Goal: Task Accomplishment & Management: Complete application form

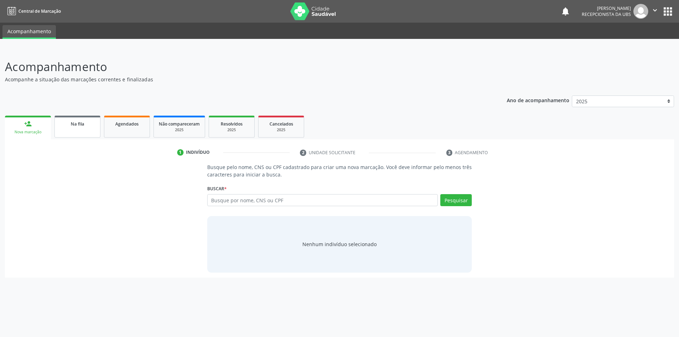
click at [82, 117] on link "Na fila" at bounding box center [77, 127] width 46 height 22
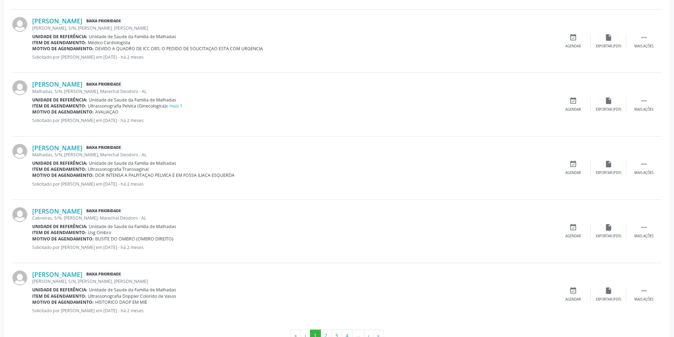
scroll to position [862, 0]
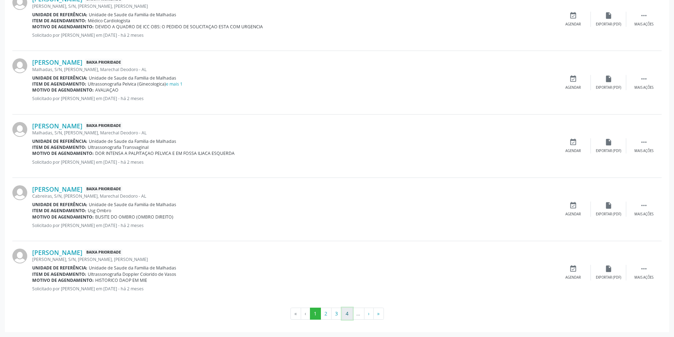
click at [348, 315] on button "4" at bounding box center [347, 314] width 11 height 12
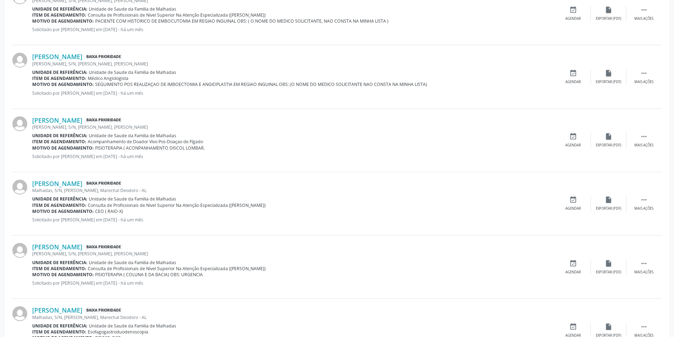
scroll to position [874, 0]
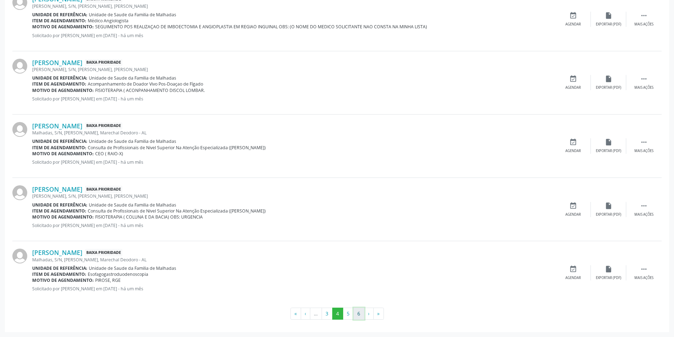
click at [357, 313] on button "6" at bounding box center [359, 314] width 11 height 12
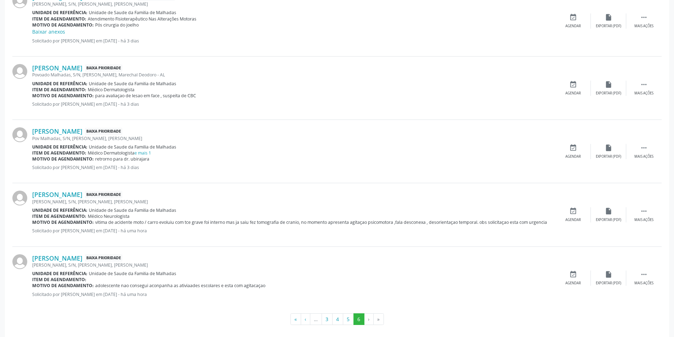
scroll to position [425, 0]
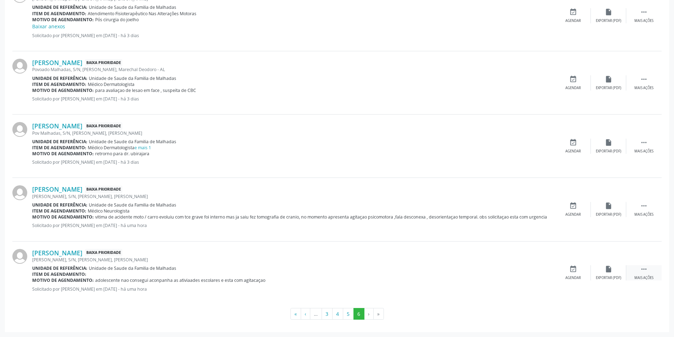
click at [644, 271] on icon "" at bounding box center [644, 269] width 8 height 8
click at [605, 270] on icon "edit" at bounding box center [609, 269] width 8 height 8
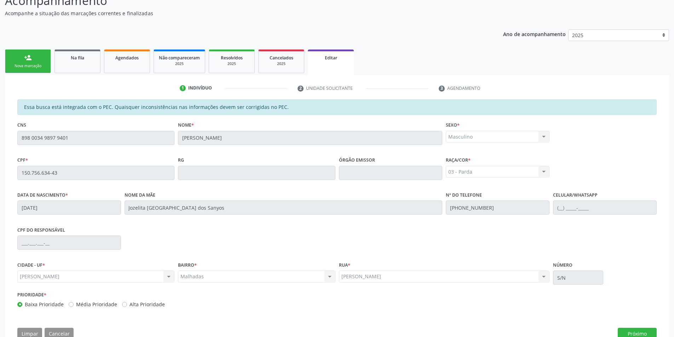
scroll to position [86, 0]
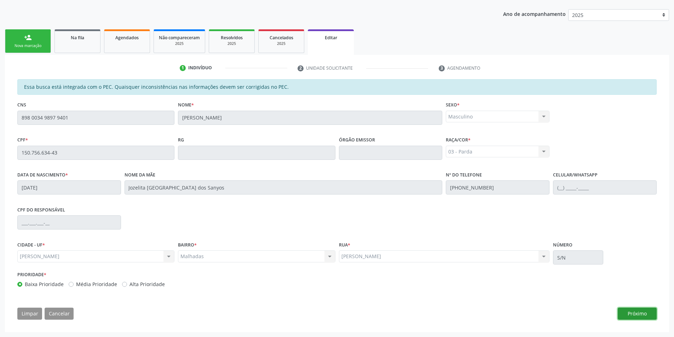
click at [641, 313] on button "Próximo" at bounding box center [637, 314] width 39 height 12
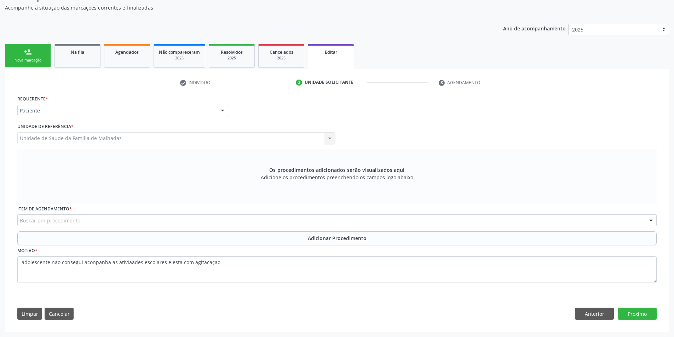
click at [96, 222] on div "Buscar por procedimento" at bounding box center [336, 220] width 639 height 12
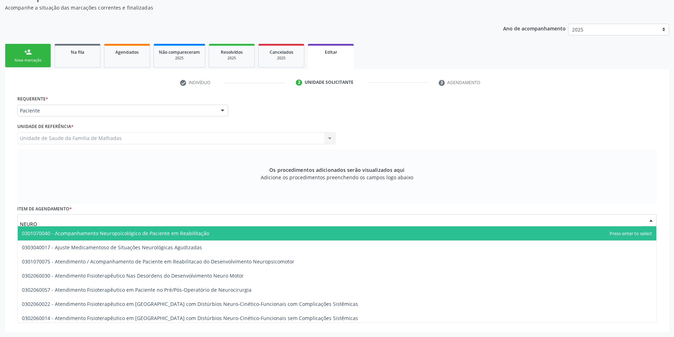
type input "NEUROL"
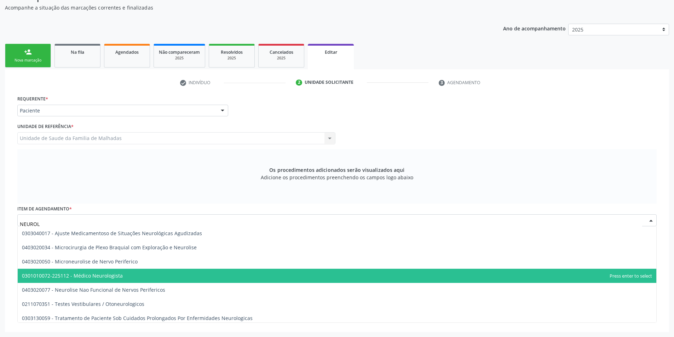
click at [118, 277] on span "0301010072-225112 - Médico Neurologista" at bounding box center [72, 275] width 101 height 7
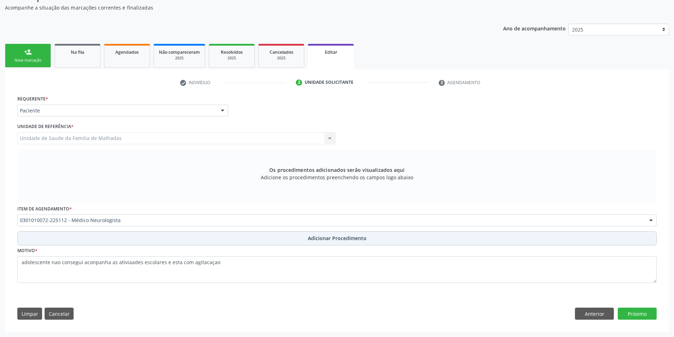
click at [325, 236] on span "Adicionar Procedimento" at bounding box center [337, 238] width 59 height 7
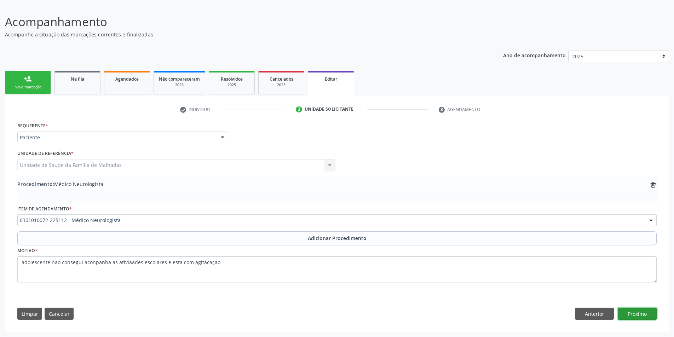
click at [637, 314] on button "Próximo" at bounding box center [637, 314] width 39 height 12
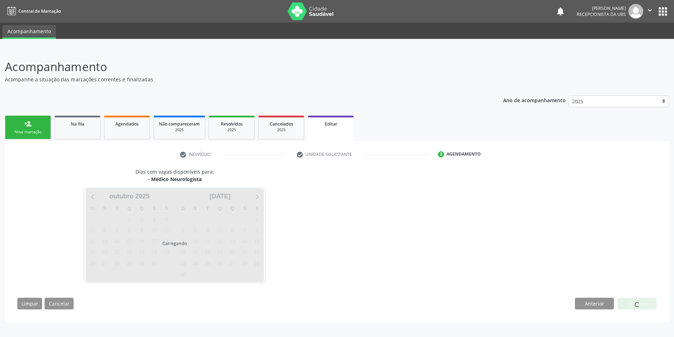
scroll to position [0, 0]
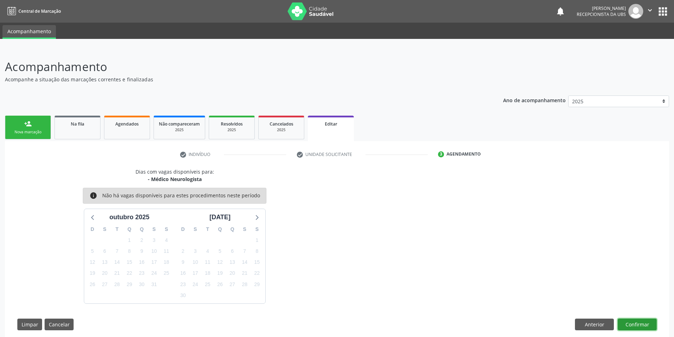
click at [640, 324] on button "Confirmar" at bounding box center [637, 325] width 39 height 12
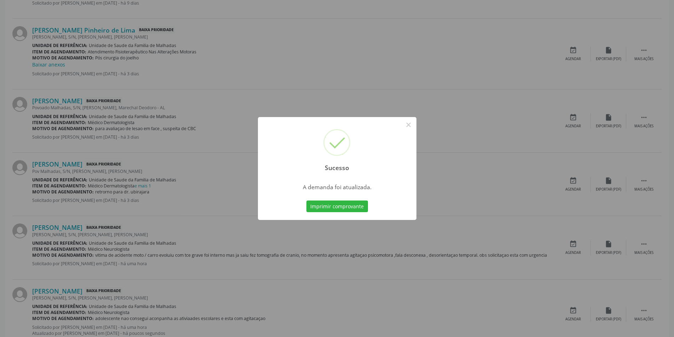
scroll to position [431, 0]
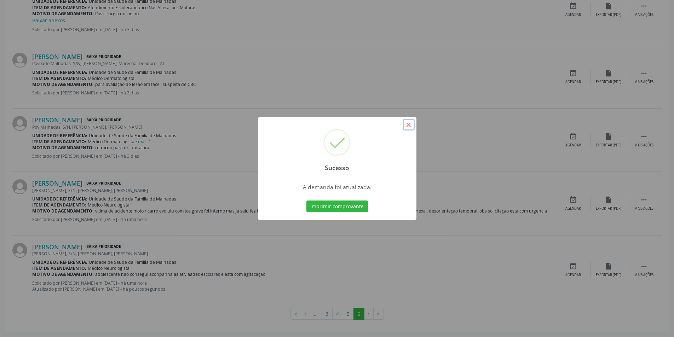
click at [407, 126] on button "×" at bounding box center [409, 125] width 12 height 12
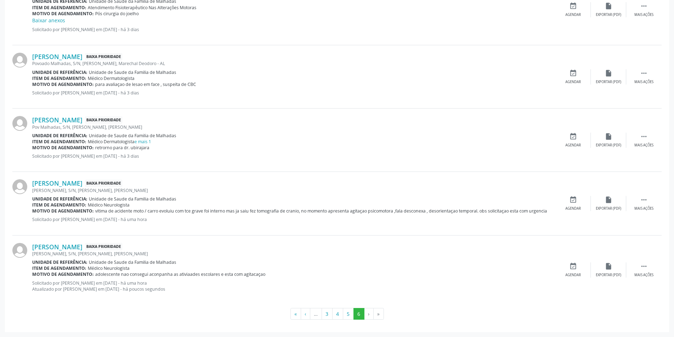
scroll to position [0, 0]
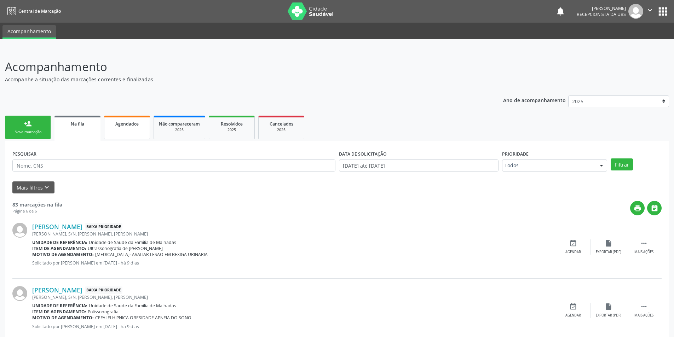
click at [136, 130] on link "Agendados" at bounding box center [127, 128] width 46 height 24
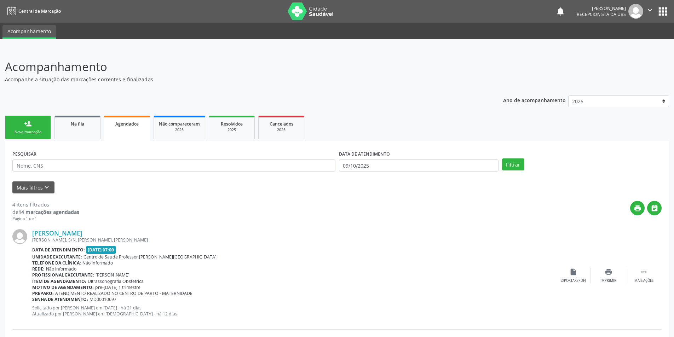
click at [24, 131] on div "Nova marcação" at bounding box center [27, 132] width 35 height 5
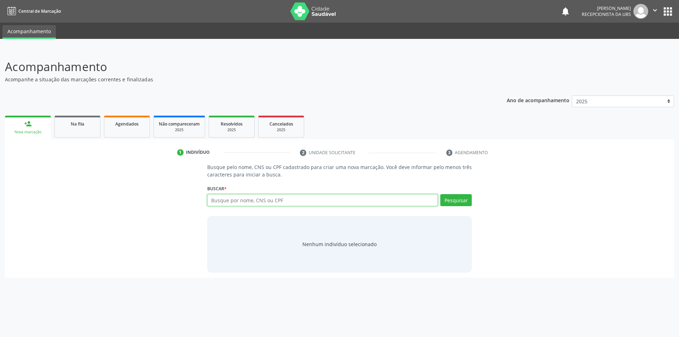
click at [236, 202] on input "text" at bounding box center [322, 200] width 231 height 12
type input "705600484762516"
click at [458, 201] on button "Pesquisar" at bounding box center [456, 200] width 31 height 12
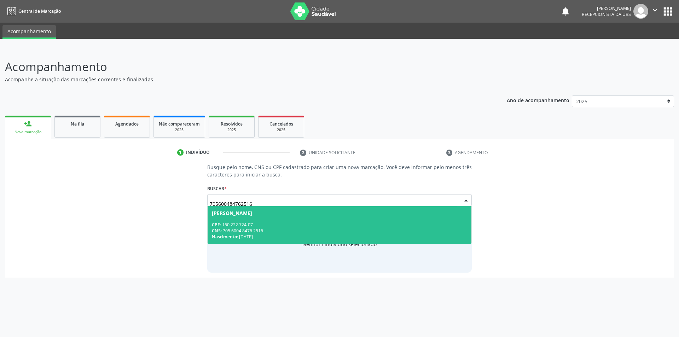
click at [237, 229] on div "CNS: 705 6004 8476 2516" at bounding box center [340, 231] width 256 height 6
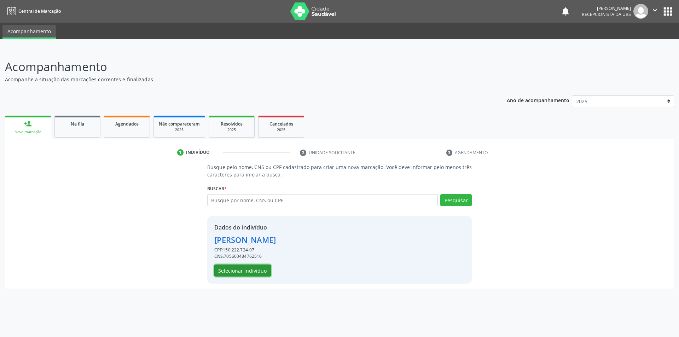
click at [241, 272] on button "Selecionar indivíduo" at bounding box center [242, 271] width 57 height 12
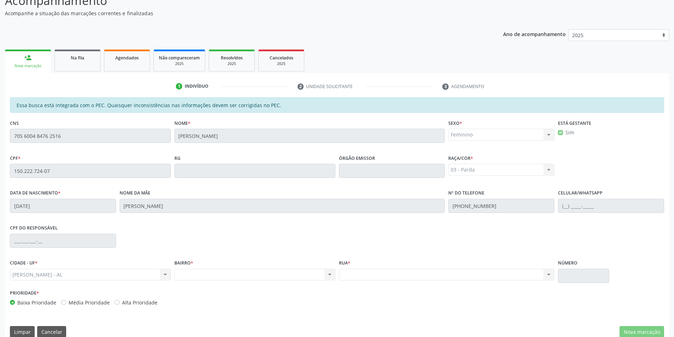
scroll to position [77, 0]
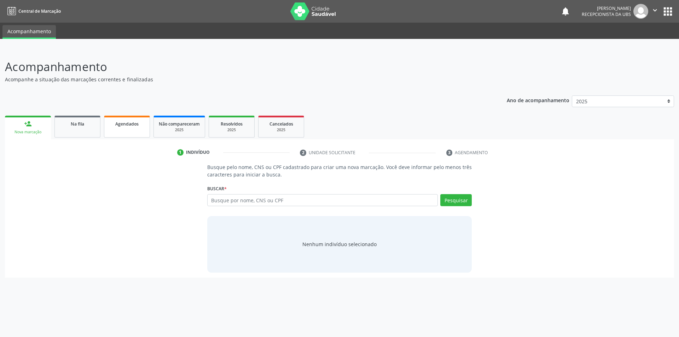
click at [122, 130] on link "Agendados" at bounding box center [127, 127] width 46 height 22
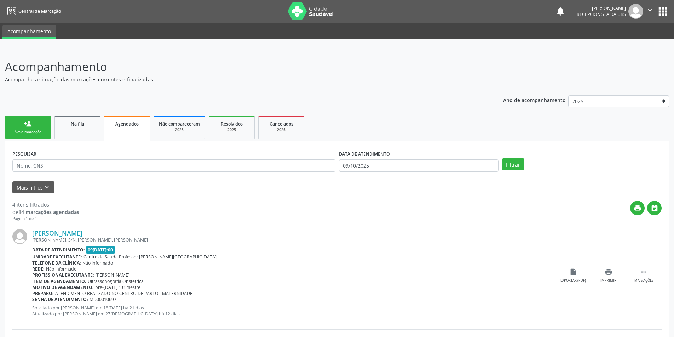
click at [42, 126] on link "person_add Nova marcação" at bounding box center [28, 128] width 46 height 24
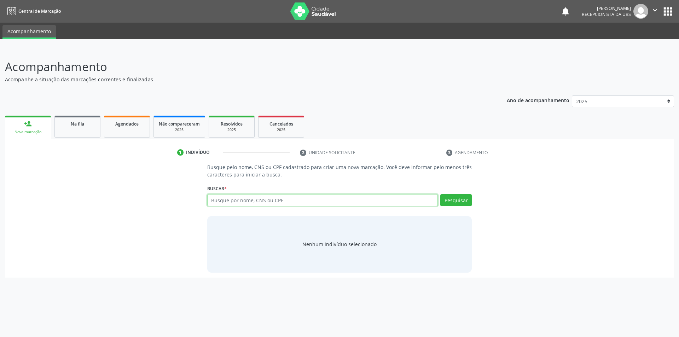
click at [257, 200] on input "text" at bounding box center [322, 200] width 231 height 12
click at [257, 201] on input "text" at bounding box center [322, 200] width 231 height 12
type input "7"
drag, startPoint x: 593, startPoint y: 288, endPoint x: 484, endPoint y: 291, distance: 108.7
click at [591, 290] on div "Acompanhamento Acompanhe a situação das marcações correntes e finalizadas Relat…" at bounding box center [339, 193] width 679 height 288
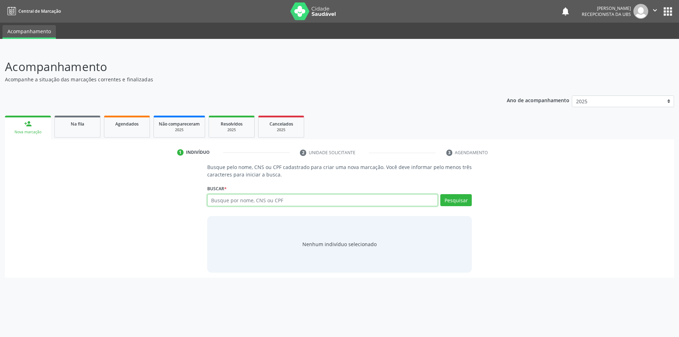
click at [214, 200] on input "text" at bounding box center [322, 200] width 231 height 12
type input "701101834836680"
click at [461, 203] on button "Pesquisar" at bounding box center [456, 200] width 31 height 12
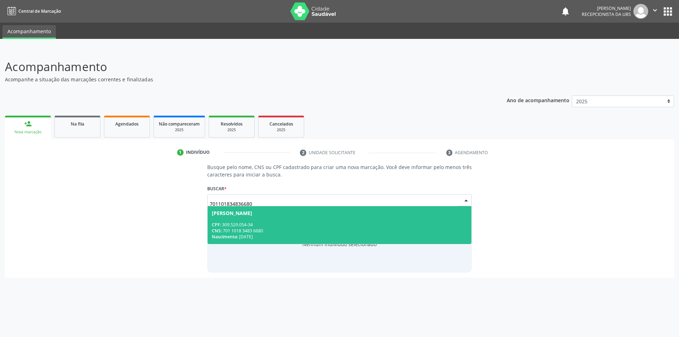
click at [275, 231] on div "CNS: 701 1018 3483 6680" at bounding box center [340, 231] width 256 height 6
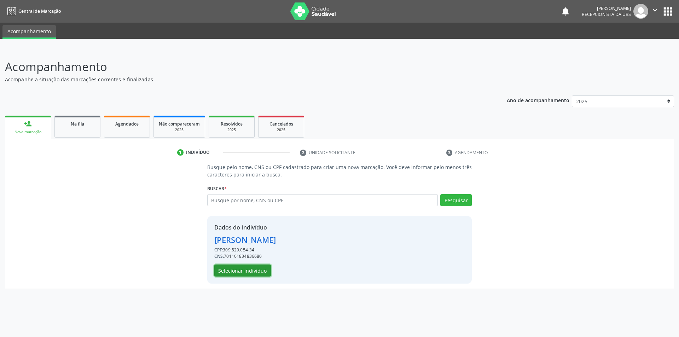
click at [258, 270] on button "Selecionar indivíduo" at bounding box center [242, 271] width 57 height 12
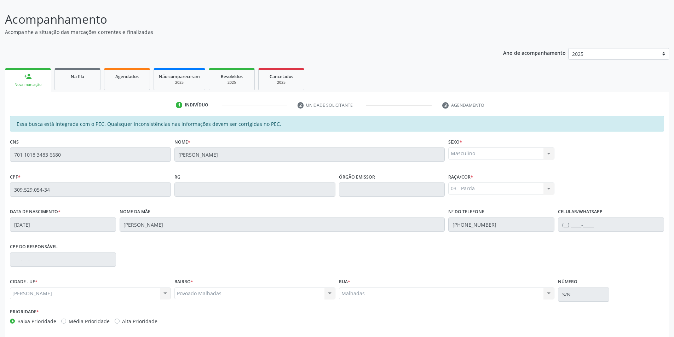
scroll to position [77, 0]
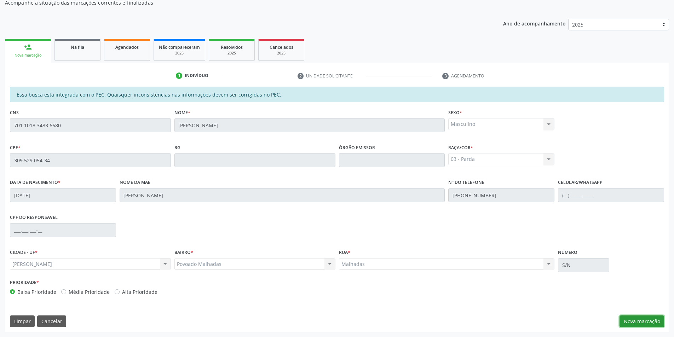
click at [642, 322] on button "Nova marcação" at bounding box center [642, 322] width 45 height 12
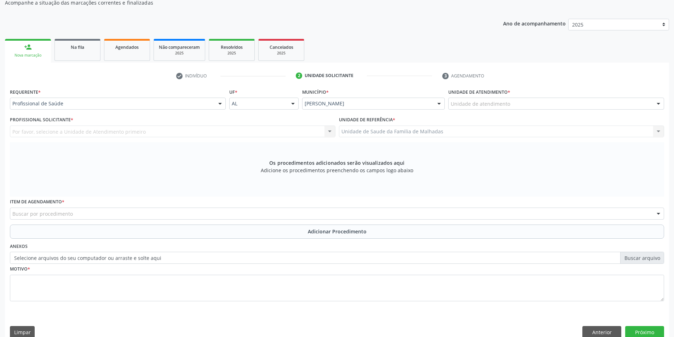
click at [82, 215] on div "Buscar por procedimento" at bounding box center [337, 214] width 654 height 12
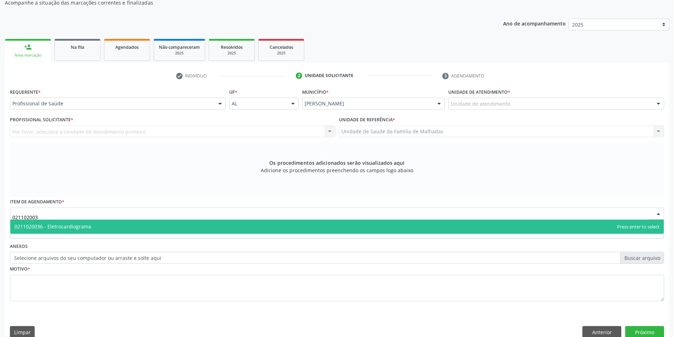
type input "0211020036"
click at [82, 229] on span "0211020036 - Eletrocardiograma" at bounding box center [53, 226] width 77 height 7
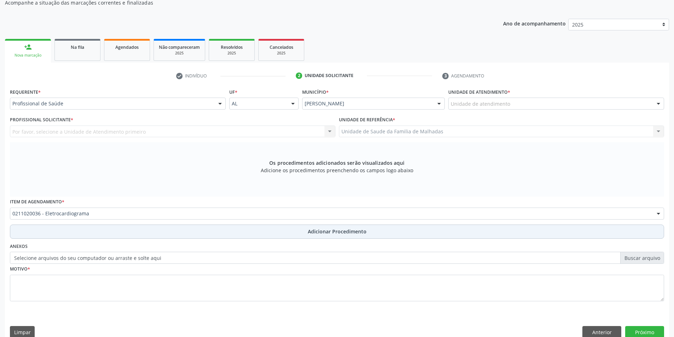
click at [317, 232] on span "Adicionar Procedimento" at bounding box center [337, 231] width 59 height 7
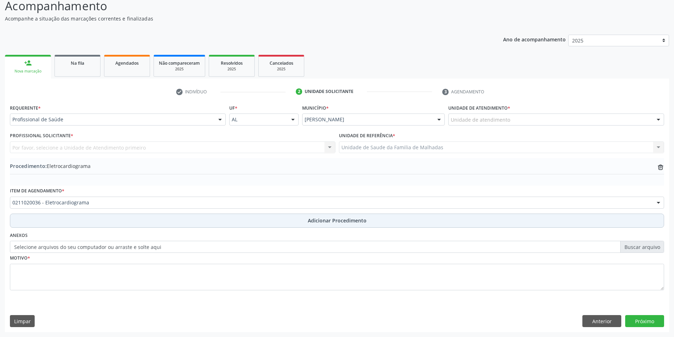
scroll to position [61, 0]
click at [317, 223] on span "Adicionar Procedimento" at bounding box center [337, 220] width 59 height 7
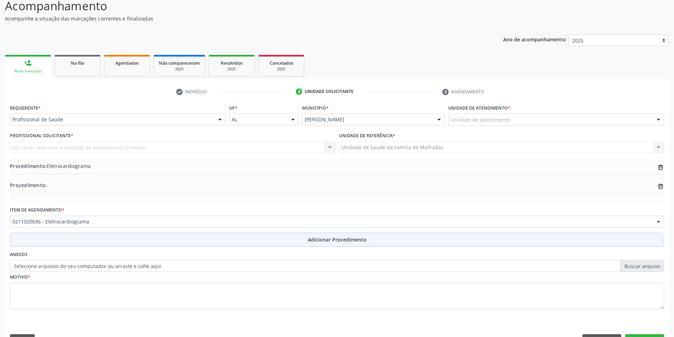
scroll to position [77, 0]
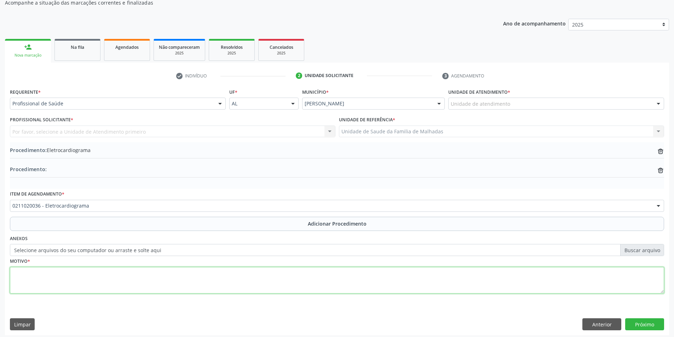
click at [35, 281] on textarea at bounding box center [337, 280] width 654 height 27
type textarea "M"
type textarea "DM2 DESCOMPENSADA"
click at [640, 321] on button "Próximo" at bounding box center [644, 324] width 39 height 12
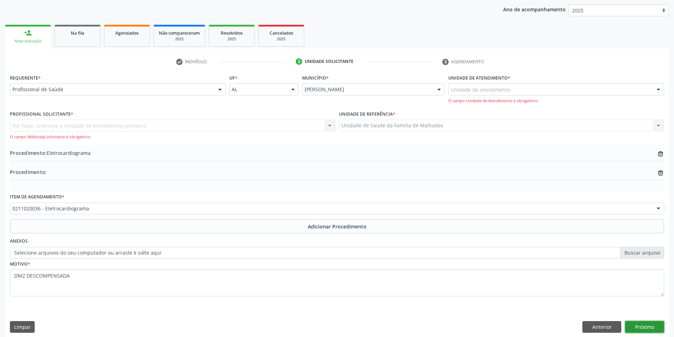
scroll to position [97, 0]
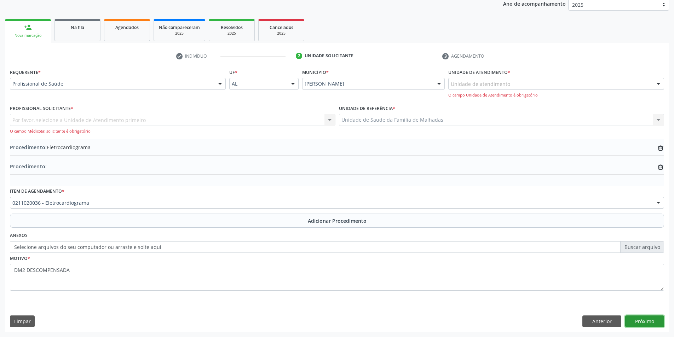
click at [647, 321] on button "Próximo" at bounding box center [644, 322] width 39 height 12
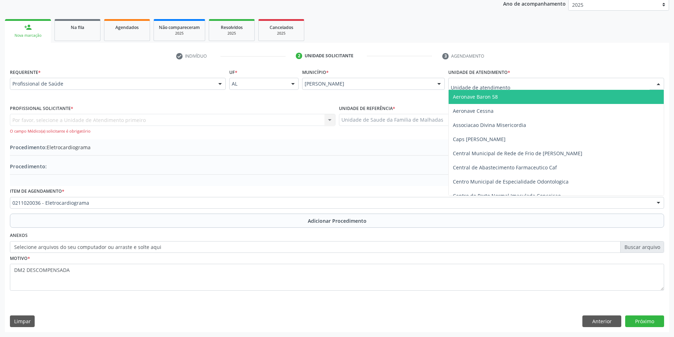
click at [628, 83] on div at bounding box center [556, 84] width 216 height 12
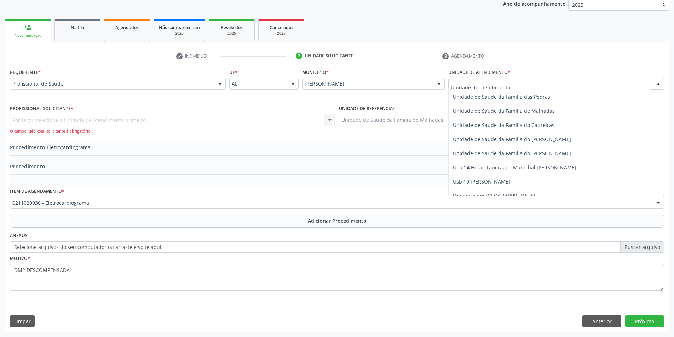
scroll to position [559, 0]
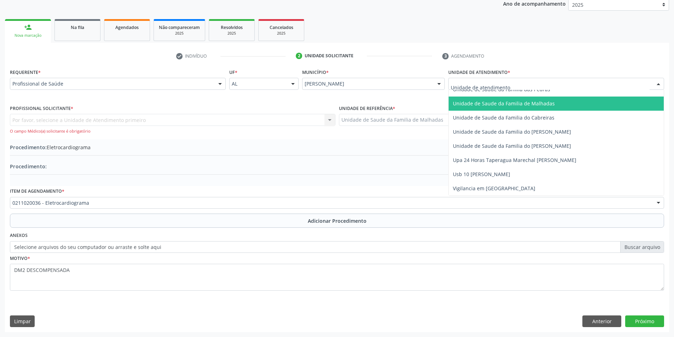
click at [549, 107] on span "Unidade de Saude da Familia de Malhadas" at bounding box center [556, 104] width 215 height 14
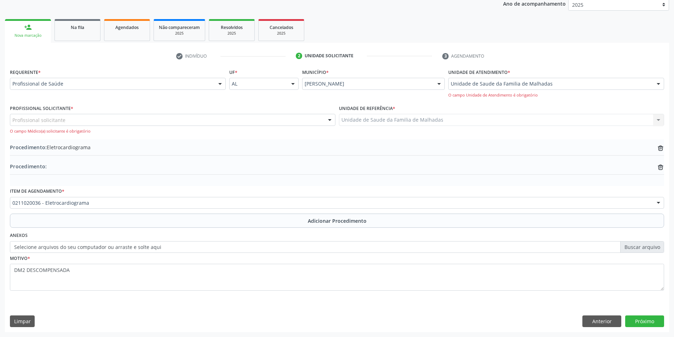
drag, startPoint x: 177, startPoint y: 118, endPoint x: 179, endPoint y: 121, distance: 4.0
click at [178, 119] on div "Profissional solicitante" at bounding box center [173, 120] width 326 height 12
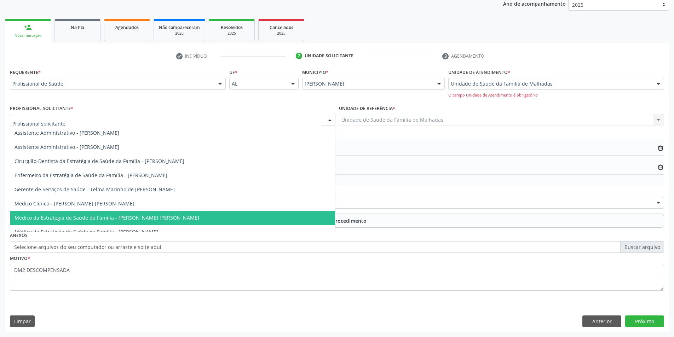
click at [243, 219] on span "Médico da Estratégia de Saúde da Família - [PERSON_NAME] [PERSON_NAME]" at bounding box center [172, 218] width 325 height 14
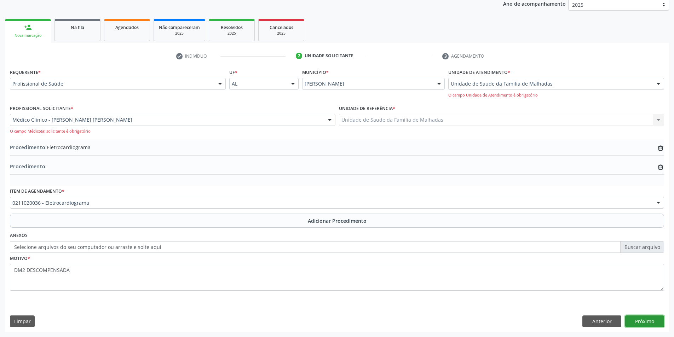
click at [651, 324] on button "Próximo" at bounding box center [644, 322] width 39 height 12
click at [651, 324] on div "Acompanhamento Acompanhe a situação das marcações correntes e finalizadas Relat…" at bounding box center [337, 144] width 674 height 385
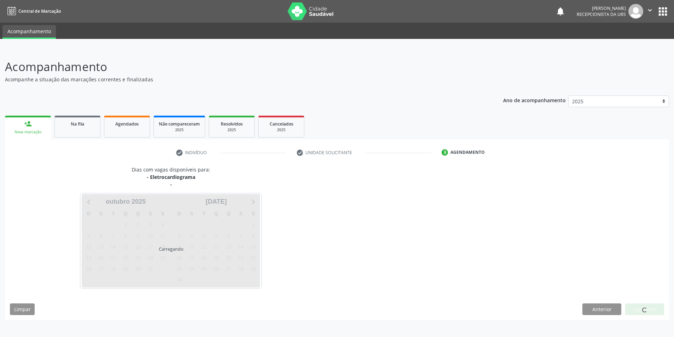
scroll to position [0, 0]
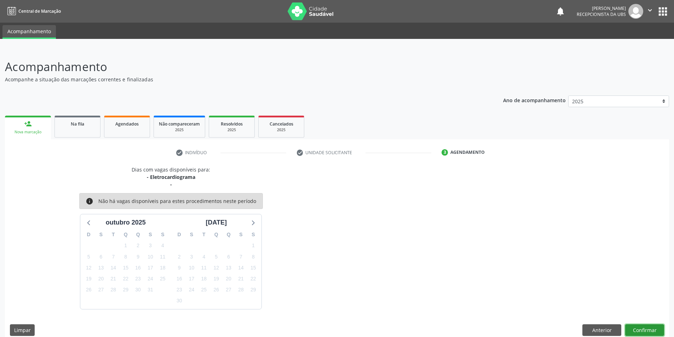
click at [638, 332] on button "Confirmar" at bounding box center [644, 330] width 39 height 12
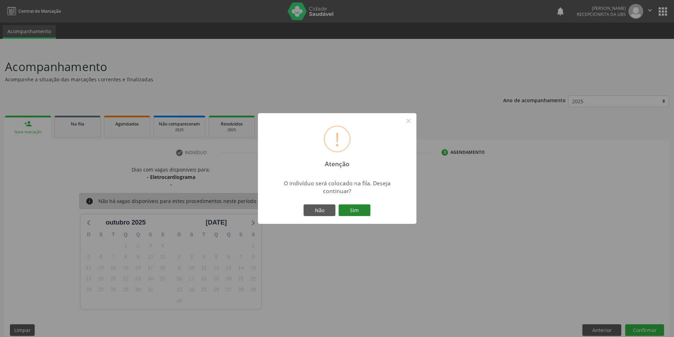
click at [354, 211] on button "Sim" at bounding box center [355, 211] width 32 height 12
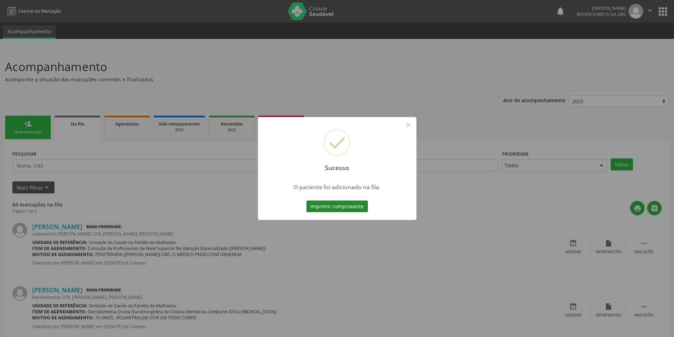
click at [354, 206] on button "Imprimir comprovante" at bounding box center [337, 207] width 62 height 12
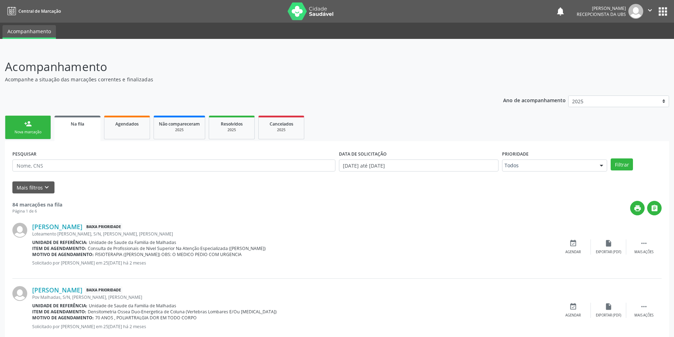
click at [28, 120] on link "person_add Nova marcação" at bounding box center [28, 128] width 46 height 24
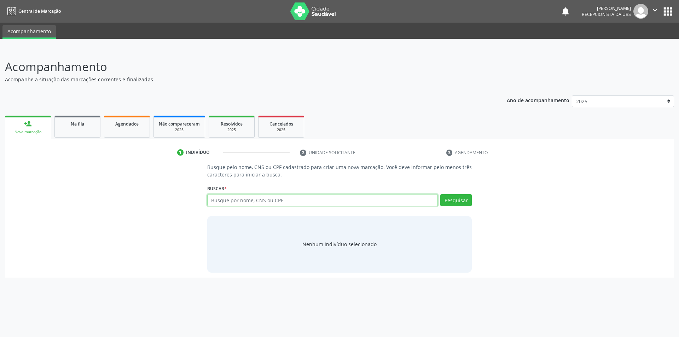
click at [236, 200] on input "text" at bounding box center [322, 200] width 231 height 12
type input "700001047061400"
click at [462, 200] on button "Pesquisar" at bounding box center [456, 200] width 31 height 12
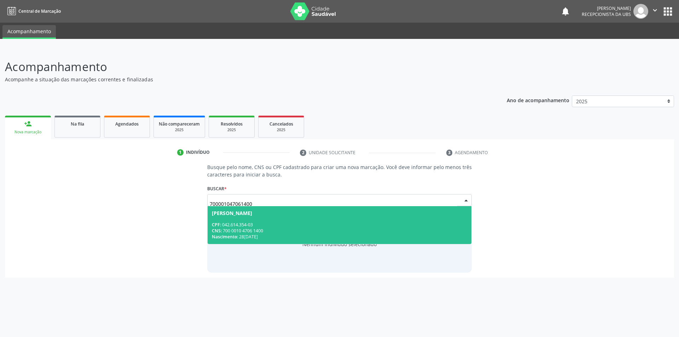
click at [255, 227] on div "CPF: 042.614.354-03" at bounding box center [340, 225] width 256 height 6
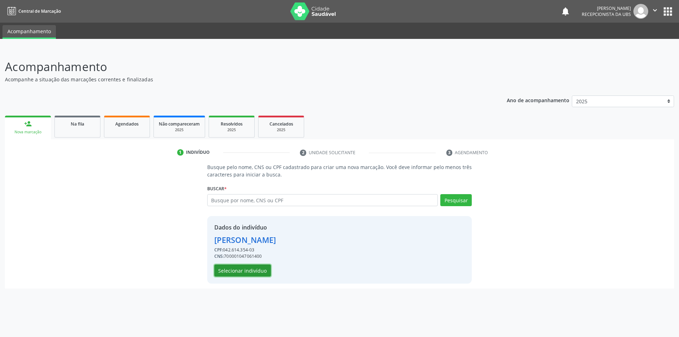
click at [257, 271] on button "Selecionar indivíduo" at bounding box center [242, 271] width 57 height 12
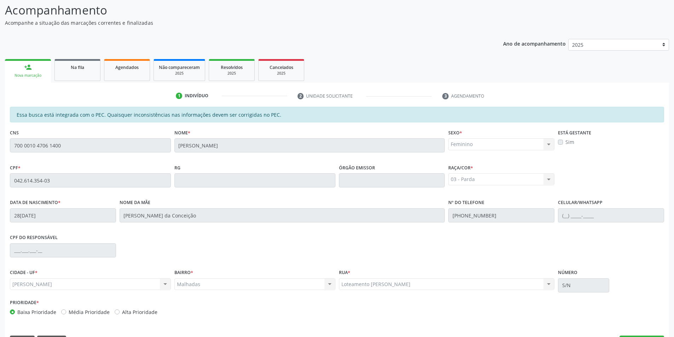
scroll to position [77, 0]
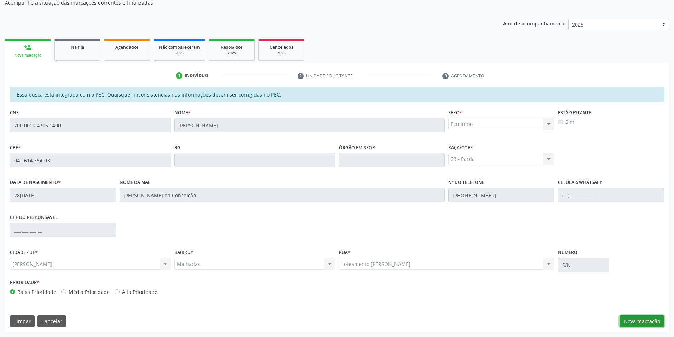
click at [647, 323] on button "Nova marcação" at bounding box center [642, 322] width 45 height 12
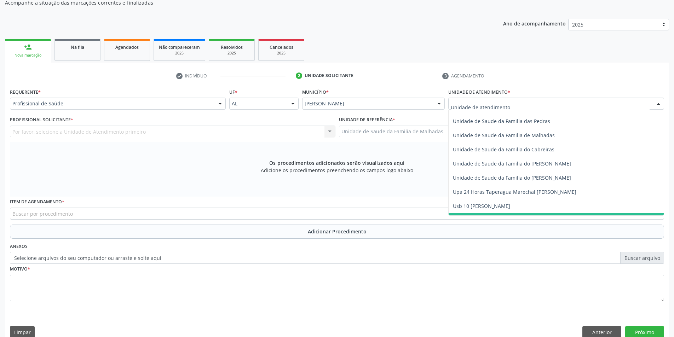
scroll to position [559, 0]
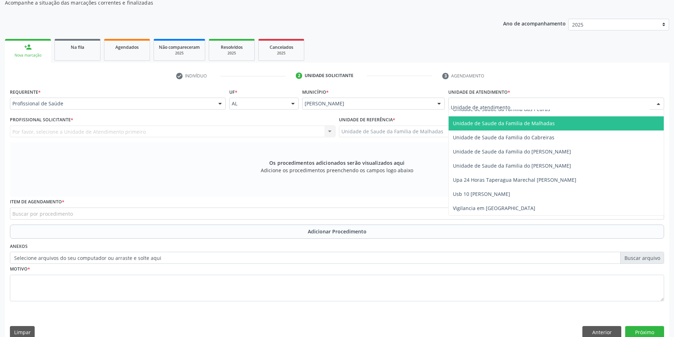
click at [539, 124] on span "Unidade de Saude da Familia de Malhadas" at bounding box center [504, 123] width 102 height 7
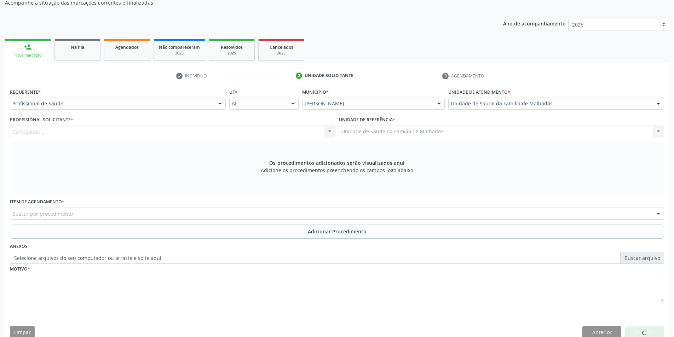
drag, startPoint x: 229, startPoint y: 130, endPoint x: 246, endPoint y: 152, distance: 28.3
click at [229, 131] on div "Carregando... Nenhum resultado encontrado para: " " Não há nenhuma opção para s…" at bounding box center [173, 132] width 326 height 12
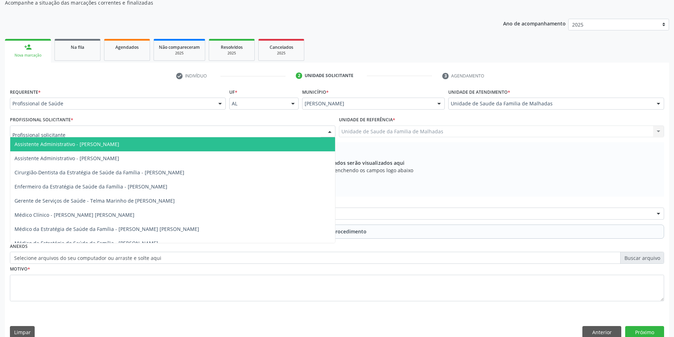
drag, startPoint x: 253, startPoint y: 129, endPoint x: 255, endPoint y: 140, distance: 10.9
click at [254, 130] on div at bounding box center [173, 132] width 326 height 12
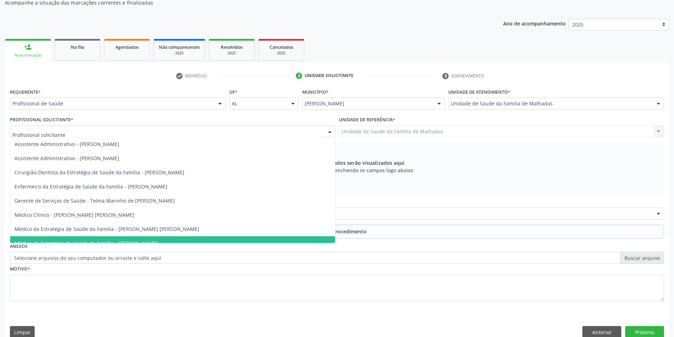
scroll to position [7, 0]
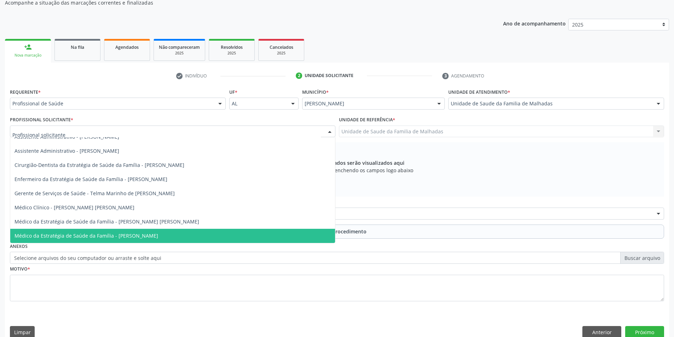
click at [296, 242] on span "Médico da Estratégia de Saúde da Família - [PERSON_NAME]" at bounding box center [172, 236] width 325 height 14
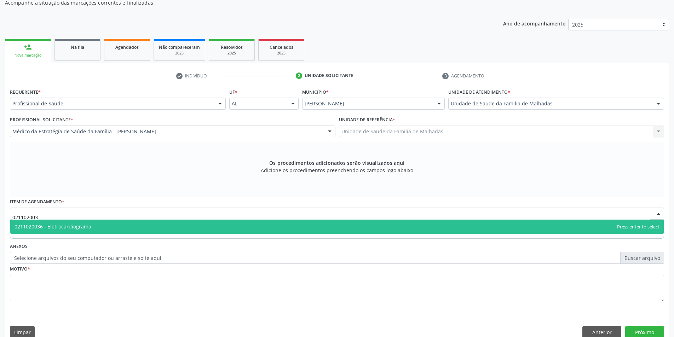
type input "0211020036"
click at [92, 230] on span "0211020036 - Eletrocardiograma" at bounding box center [337, 227] width 654 height 14
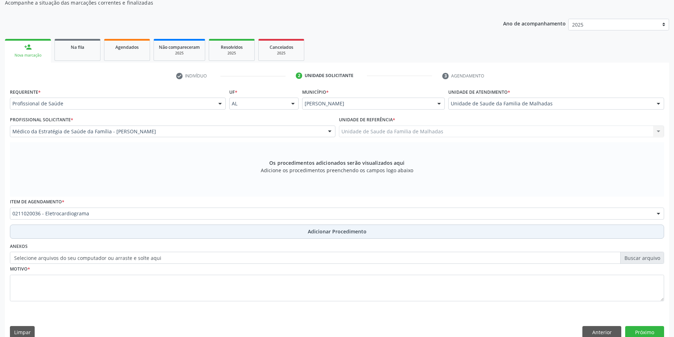
click at [321, 229] on span "Adicionar Procedimento" at bounding box center [337, 231] width 59 height 7
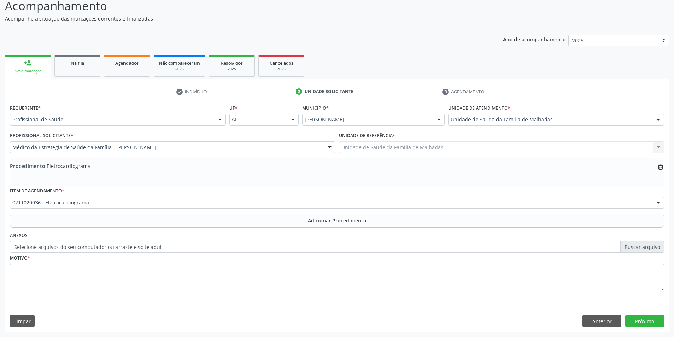
scroll to position [61, 0]
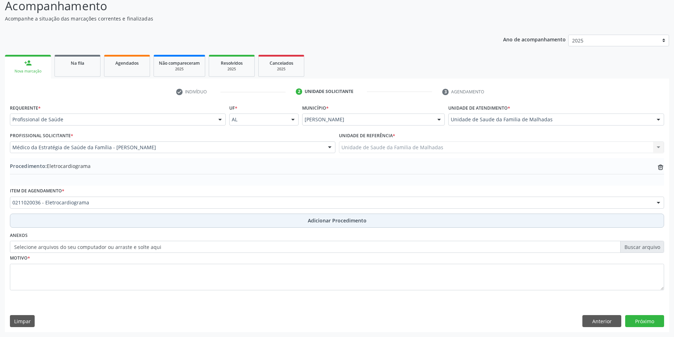
click at [328, 222] on span "Adicionar Procedimento" at bounding box center [337, 220] width 59 height 7
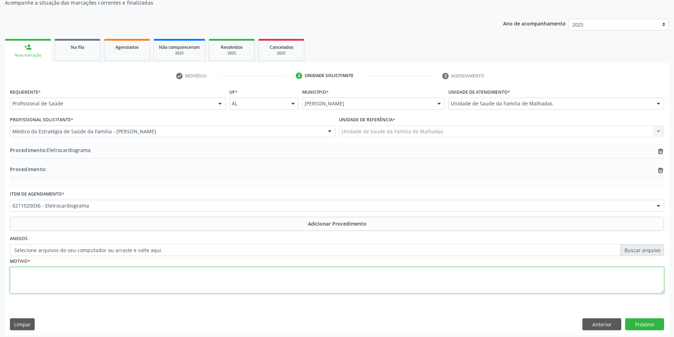
click at [33, 290] on textarea at bounding box center [337, 280] width 654 height 27
click at [47, 272] on textarea "REFLUX DO VOLVO DDESFUNÇAO" at bounding box center [337, 280] width 654 height 27
click at [55, 272] on textarea "REFLUX DO VALVO DDESFUNÇAO" at bounding box center [337, 280] width 654 height 27
click at [114, 274] on textarea "REFLUX DO VALVA DDESFUNÇAO" at bounding box center [337, 280] width 654 height 27
type textarea "REFLUX DO VALVA DDESFUNÇAO DO VERTICULO ESQUERDO"
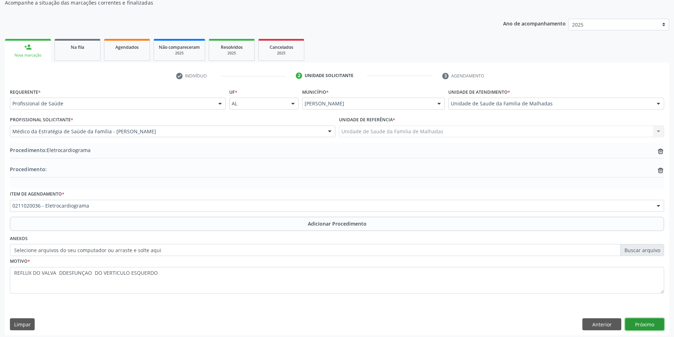
click at [640, 324] on button "Próximo" at bounding box center [644, 324] width 39 height 12
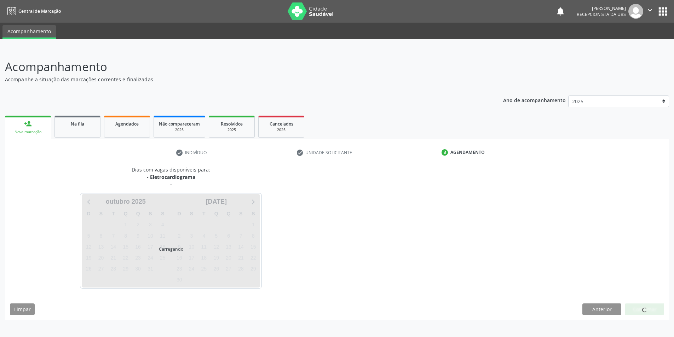
scroll to position [0, 0]
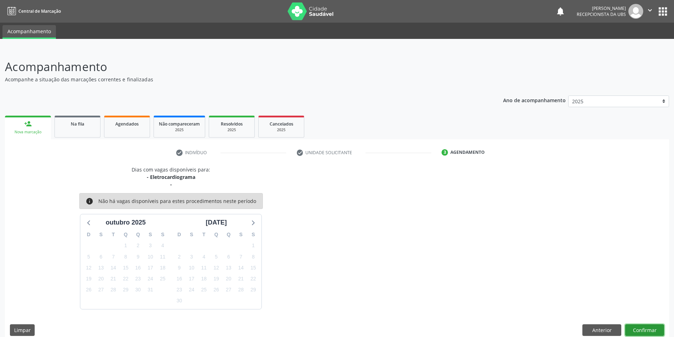
click at [649, 329] on button "Confirmar" at bounding box center [644, 330] width 39 height 12
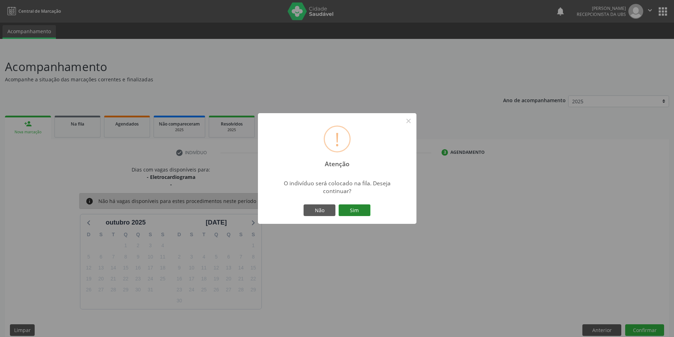
click at [356, 211] on button "Sim" at bounding box center [355, 211] width 32 height 12
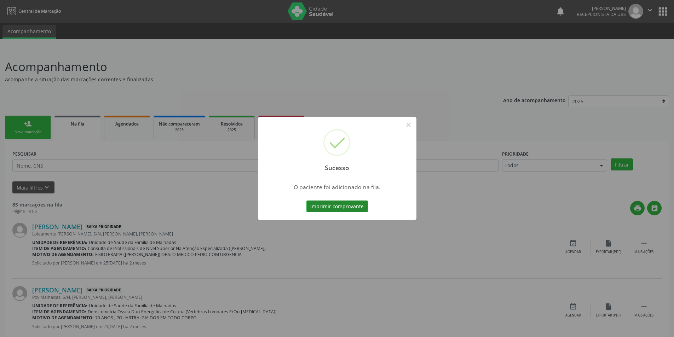
click at [359, 207] on button "Imprimir comprovante" at bounding box center [337, 207] width 62 height 12
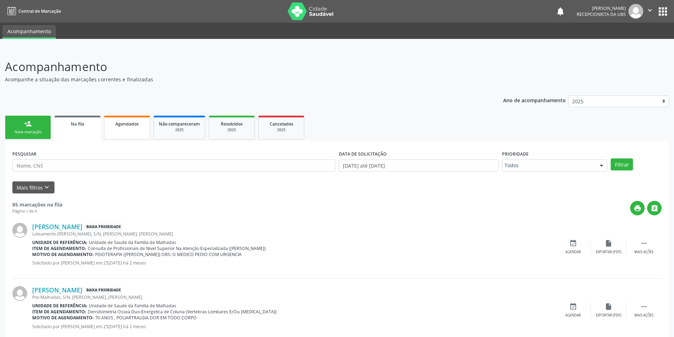
click at [130, 128] on link "Agendados" at bounding box center [127, 128] width 46 height 24
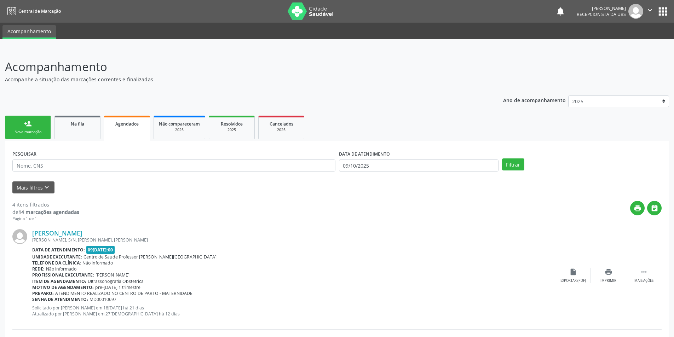
click at [29, 131] on div "Nova marcação" at bounding box center [27, 132] width 35 height 5
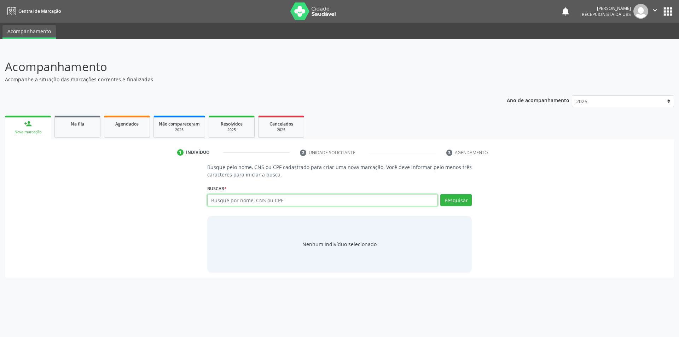
click at [228, 203] on input "text" at bounding box center [322, 200] width 231 height 12
type input "708006835692820"
click at [457, 199] on button "Pesquisar" at bounding box center [456, 200] width 31 height 12
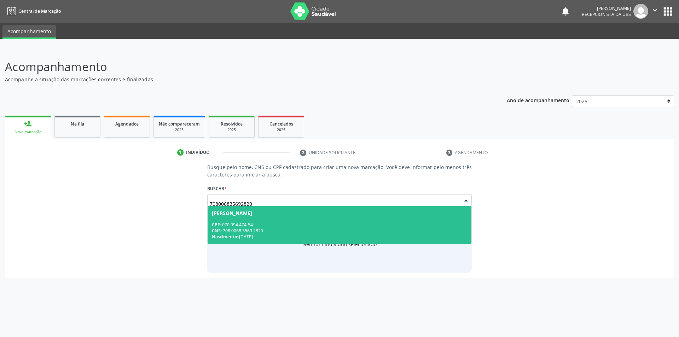
click at [251, 224] on div "CPF: 070.094.474-54" at bounding box center [340, 225] width 256 height 6
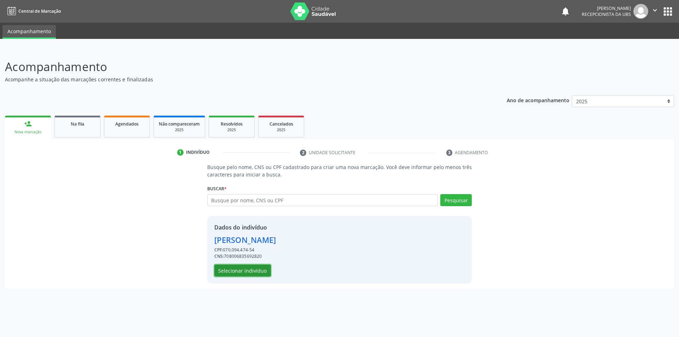
click at [241, 272] on button "Selecionar indivíduo" at bounding box center [242, 271] width 57 height 12
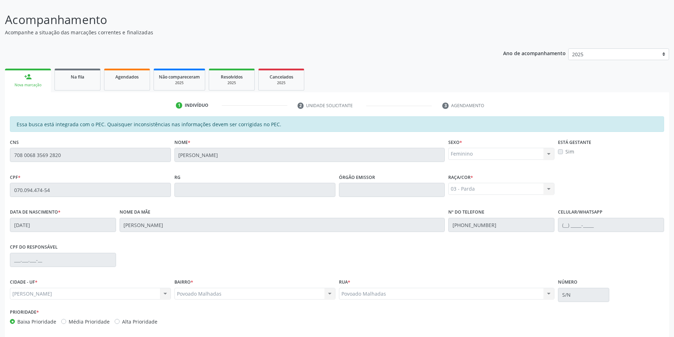
scroll to position [77, 0]
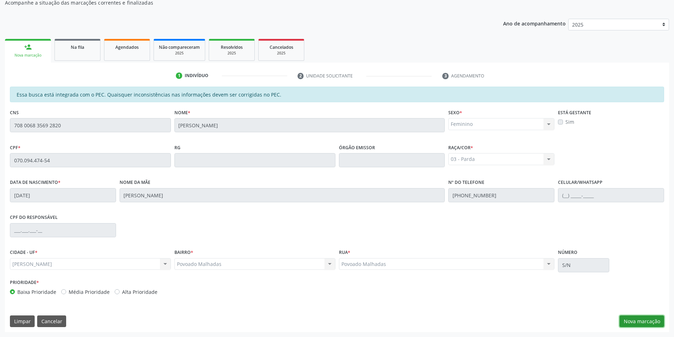
click at [651, 321] on button "Nova marcação" at bounding box center [642, 322] width 45 height 12
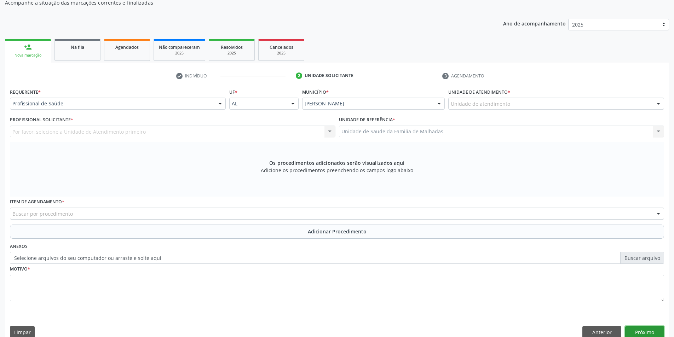
click at [652, 328] on button "Próximo" at bounding box center [644, 332] width 39 height 12
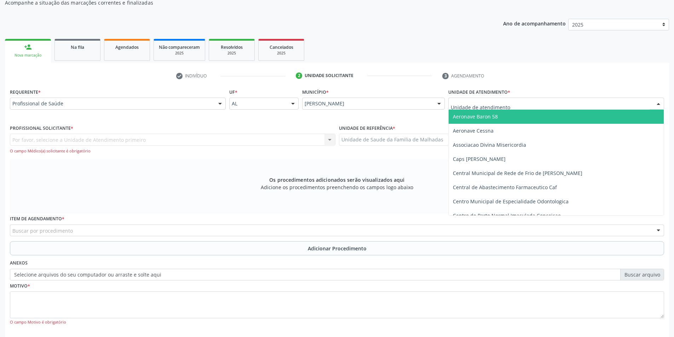
click at [622, 106] on div at bounding box center [556, 104] width 216 height 12
click at [622, 106] on input "text" at bounding box center [550, 107] width 199 height 14
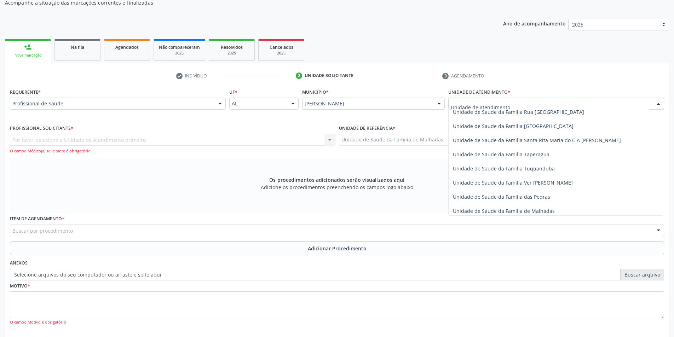
scroll to position [477, 0]
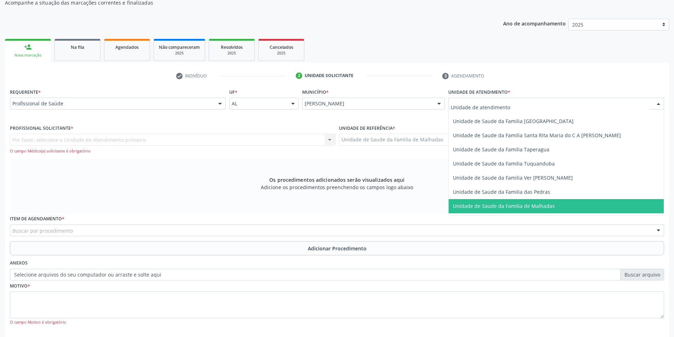
click at [613, 208] on span "Unidade de Saude da Familia de Malhadas" at bounding box center [556, 206] width 215 height 14
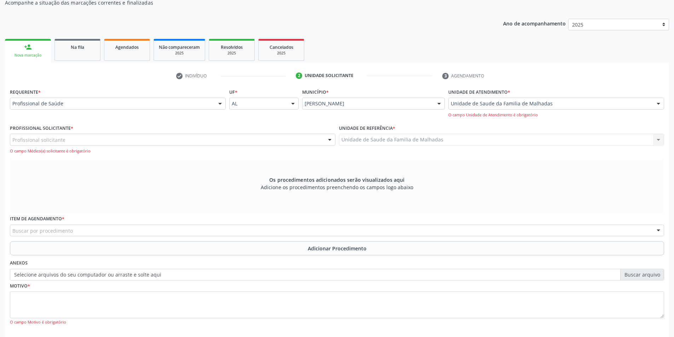
click at [271, 137] on div "Profissional solicitante" at bounding box center [173, 140] width 326 height 12
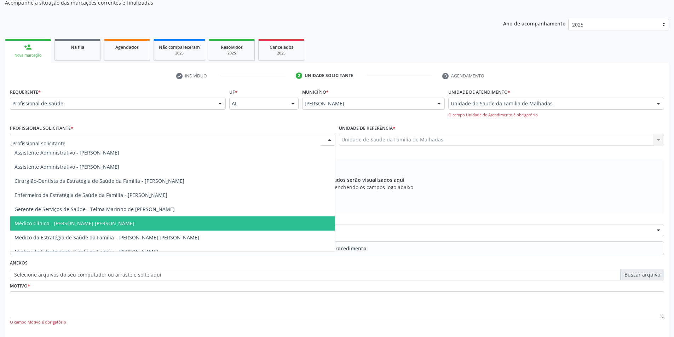
scroll to position [7, 0]
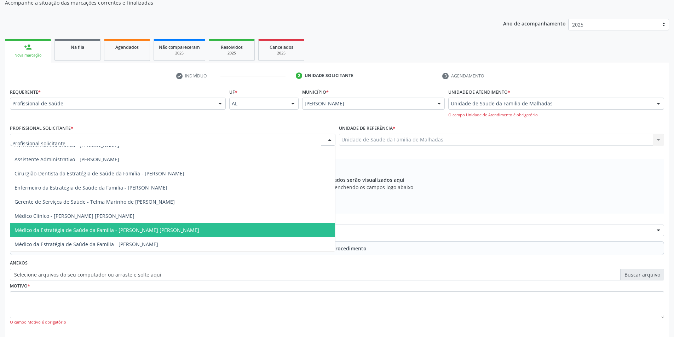
click at [247, 231] on span "Médico da Estratégia de Saúde da Família - [PERSON_NAME] [PERSON_NAME]" at bounding box center [172, 230] width 325 height 14
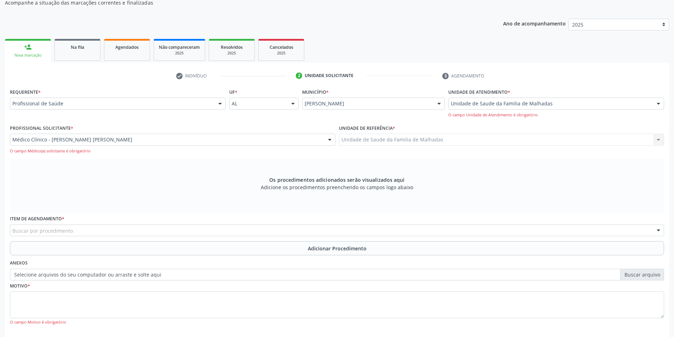
click at [247, 237] on div "Item de agendamento * Buscar por procedimento 0304070076 - .Quimioterapia de Le…" at bounding box center [337, 228] width 658 height 28
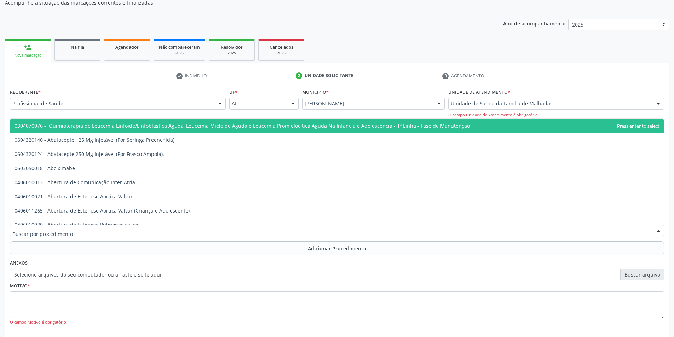
click at [252, 227] on div at bounding box center [337, 231] width 654 height 12
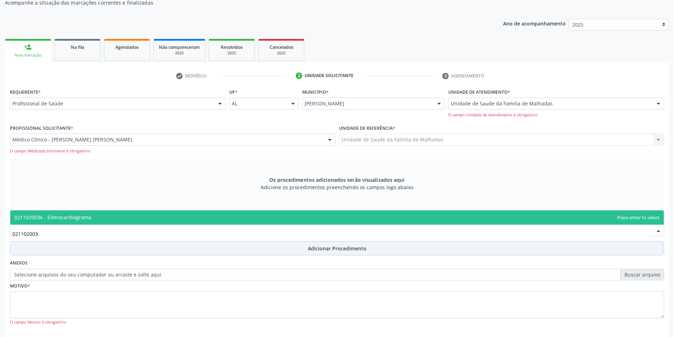
type input "0211020036"
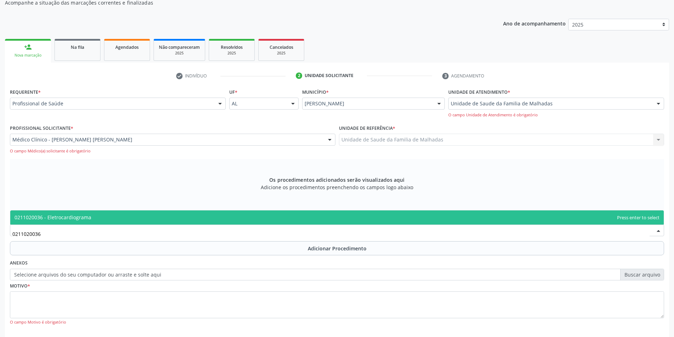
click at [331, 219] on span "0211020036 - Eletrocardiograma" at bounding box center [337, 218] width 654 height 14
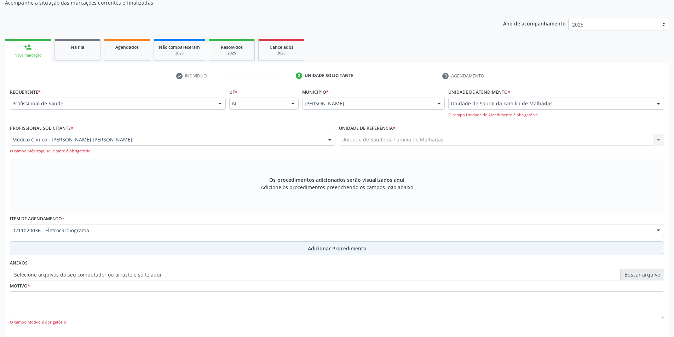
click at [331, 248] on span "Adicionar Procedimento" at bounding box center [337, 248] width 59 height 7
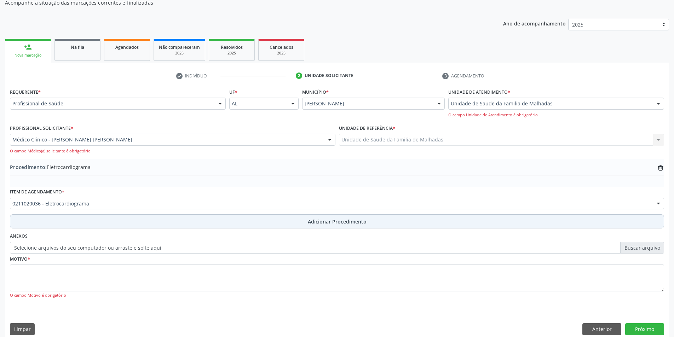
click at [325, 225] on span "Adicionar Procedimento" at bounding box center [337, 221] width 59 height 7
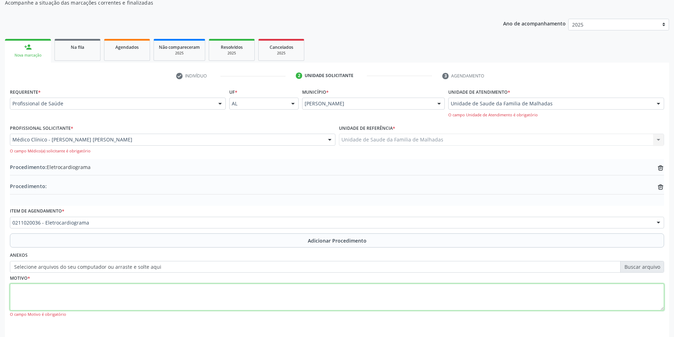
drag, startPoint x: 63, startPoint y: 284, endPoint x: 69, endPoint y: 298, distance: 15.1
click at [65, 293] on textarea at bounding box center [337, 297] width 654 height 27
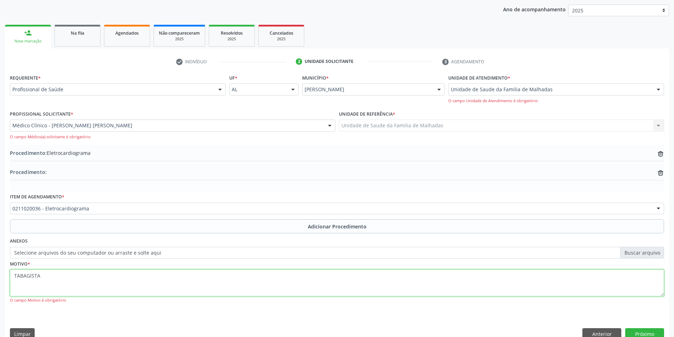
scroll to position [104, 0]
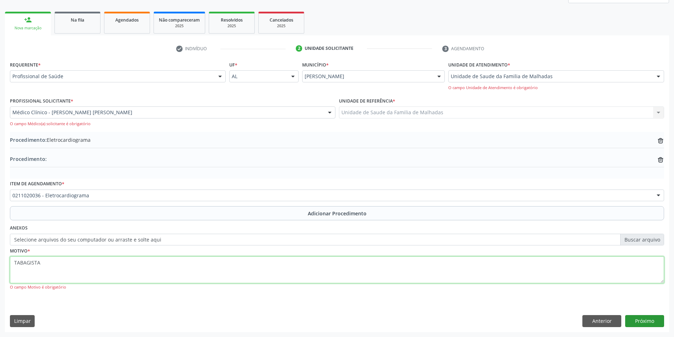
type textarea "TABAGISTA"
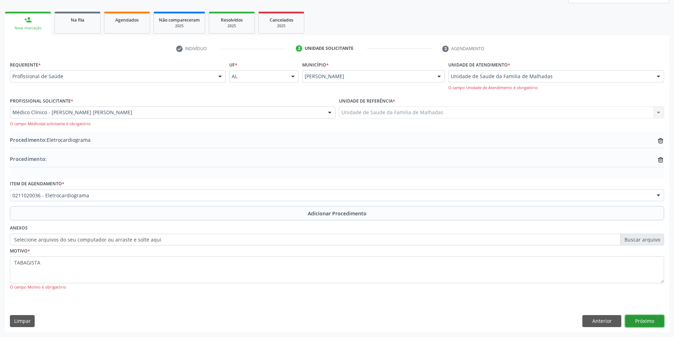
click at [645, 317] on button "Próximo" at bounding box center [644, 321] width 39 height 12
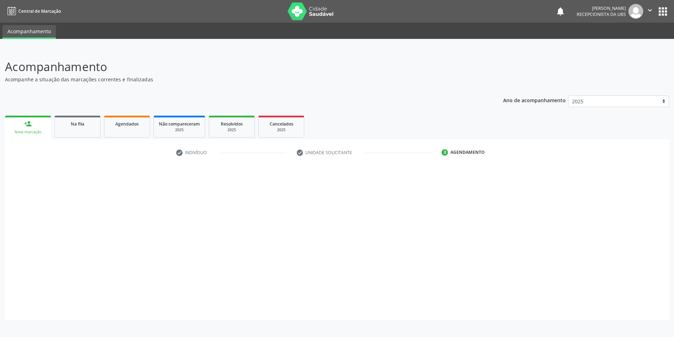
scroll to position [0, 0]
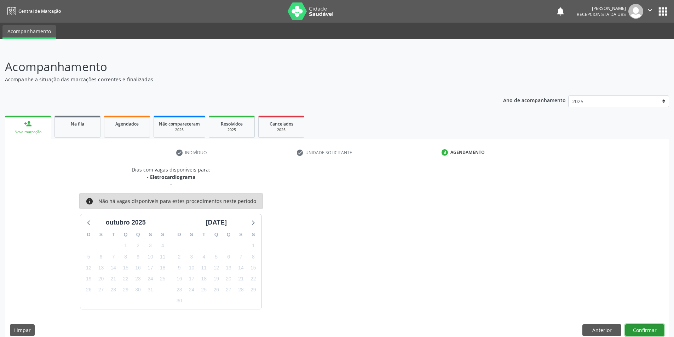
click at [641, 331] on button "Confirmar" at bounding box center [644, 330] width 39 height 12
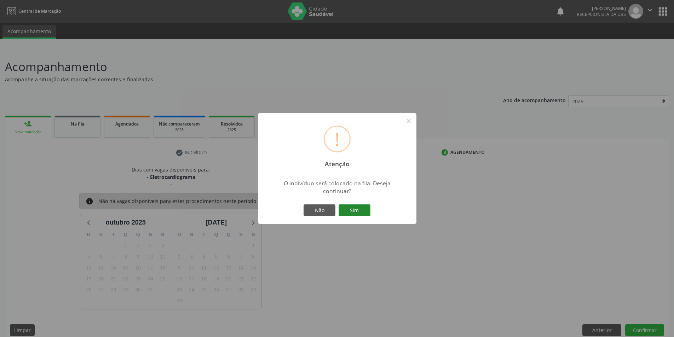
click at [355, 207] on button "Sim" at bounding box center [355, 211] width 32 height 12
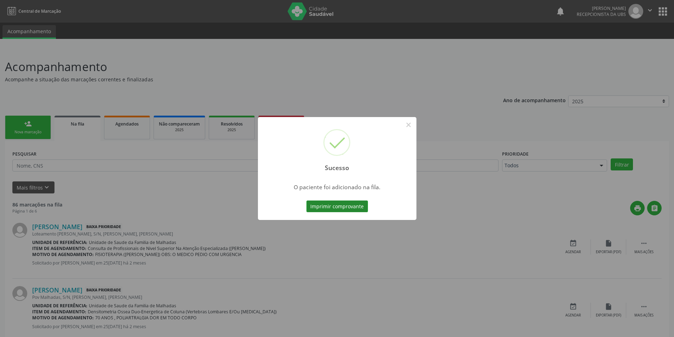
click at [345, 211] on button "Imprimir comprovante" at bounding box center [337, 207] width 62 height 12
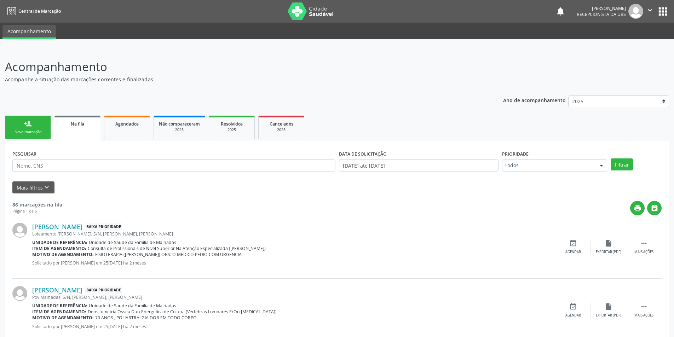
click at [29, 133] on div "Nova marcação" at bounding box center [27, 132] width 35 height 5
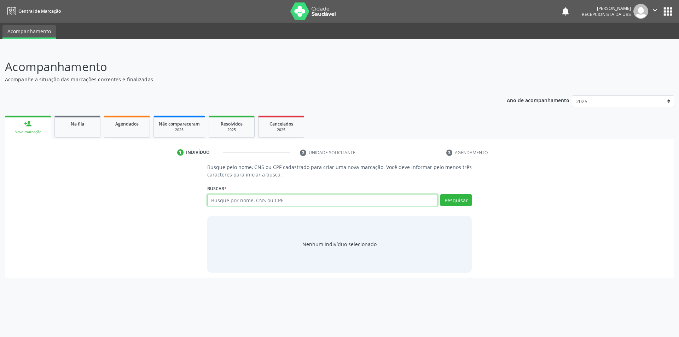
click at [234, 201] on input "text" at bounding box center [322, 200] width 231 height 12
type input "704606633185625"
click at [455, 204] on button "Pesquisar" at bounding box center [456, 200] width 31 height 12
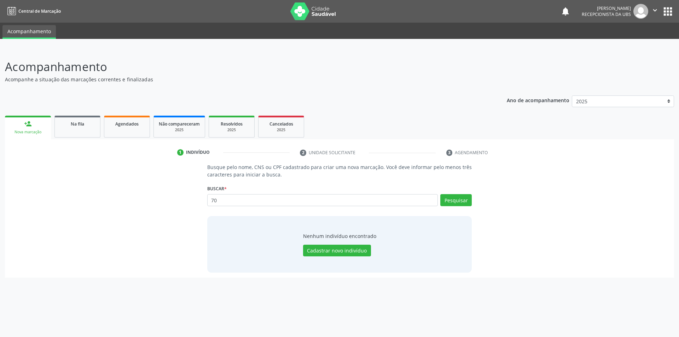
type input "7"
type input "7144254481"
click at [461, 199] on button "Pesquisar" at bounding box center [456, 200] width 31 height 12
click at [461, 199] on div "7144254481 Busque por nome, CNS ou CPF Nenhum resultado encontrado para: " 7144…" at bounding box center [339, 202] width 265 height 17
click at [461, 199] on button "Pesquisar" at bounding box center [456, 200] width 31 height 12
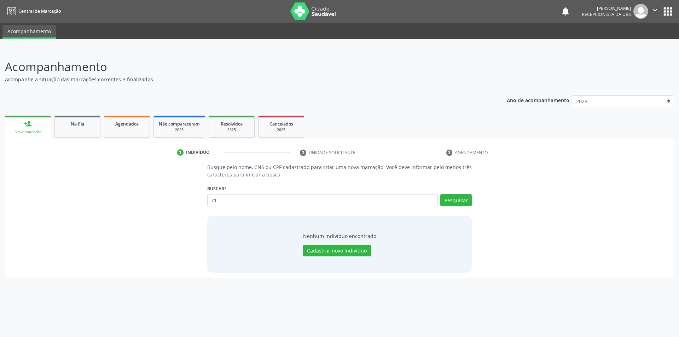
type input "7"
type input "71442544481"
click at [452, 199] on button "Pesquisar" at bounding box center [456, 200] width 31 height 12
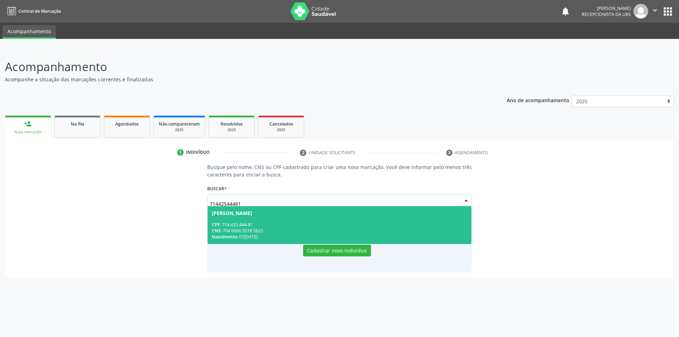
click at [230, 227] on div "CPF: 714.425.444-81" at bounding box center [340, 225] width 256 height 6
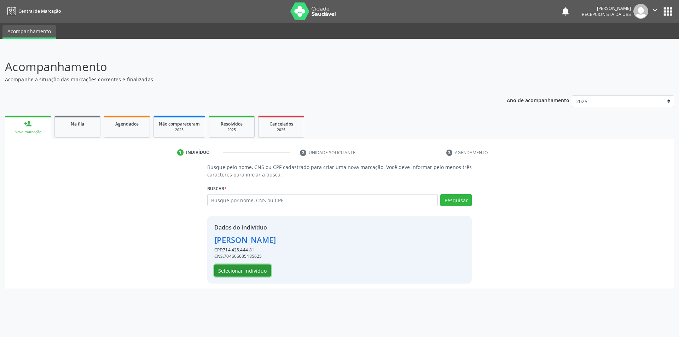
click at [246, 272] on button "Selecionar indivíduo" at bounding box center [242, 271] width 57 height 12
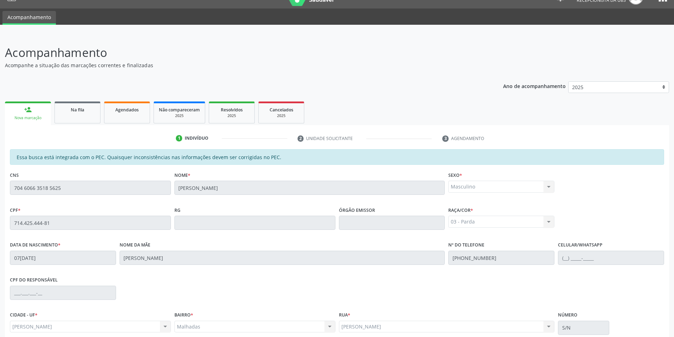
scroll to position [77, 0]
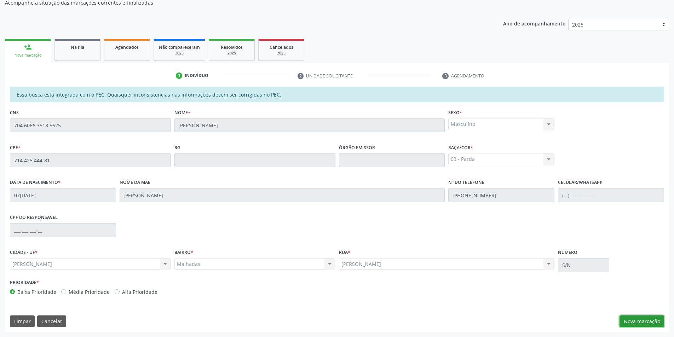
click at [651, 320] on button "Nova marcação" at bounding box center [642, 322] width 45 height 12
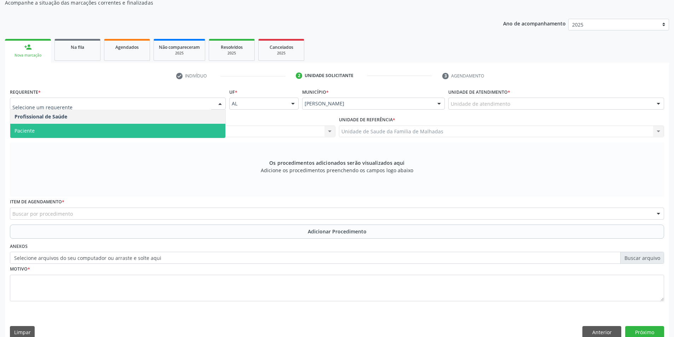
click at [124, 128] on span "Paciente" at bounding box center [117, 131] width 215 height 14
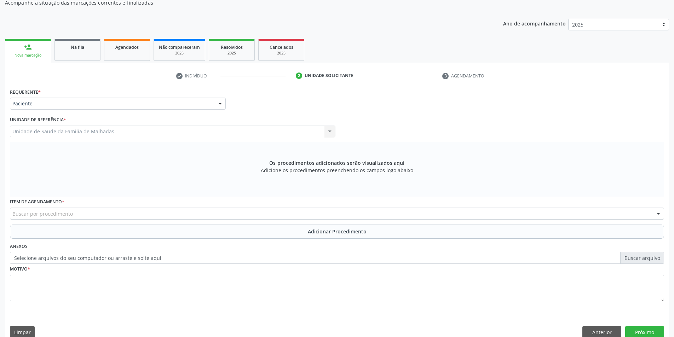
click at [105, 214] on div "Buscar por procedimento" at bounding box center [337, 214] width 654 height 12
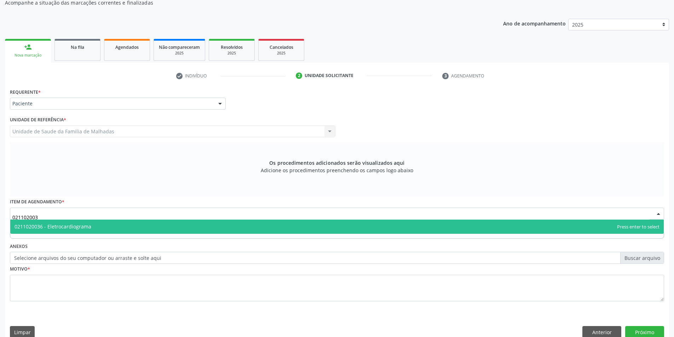
type input "0211020036"
click at [161, 228] on span "0211020036 - Eletrocardiograma" at bounding box center [337, 227] width 654 height 14
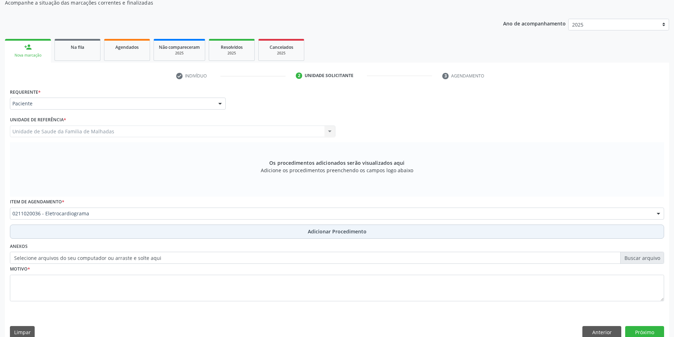
click at [318, 234] on span "Adicionar Procedimento" at bounding box center [337, 231] width 59 height 7
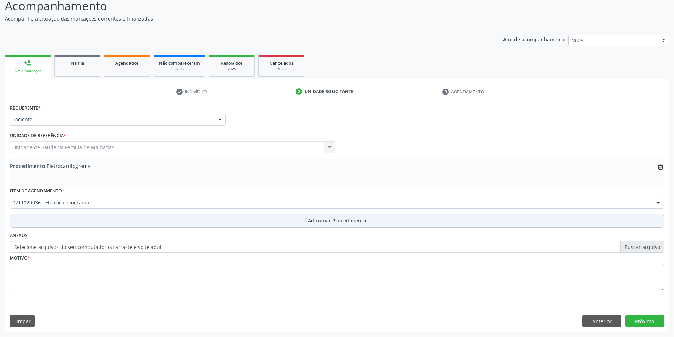
scroll to position [61, 0]
click at [312, 218] on span "Adicionar Procedimento" at bounding box center [337, 220] width 59 height 7
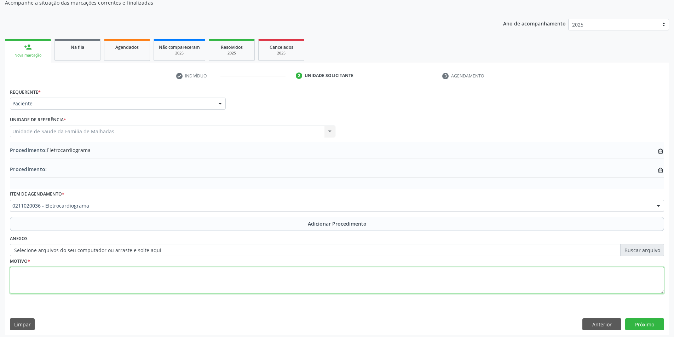
click at [70, 284] on textarea at bounding box center [337, 280] width 654 height 27
type textarea "ATAC CARDIECO"
click at [653, 323] on button "Próximo" at bounding box center [644, 324] width 39 height 12
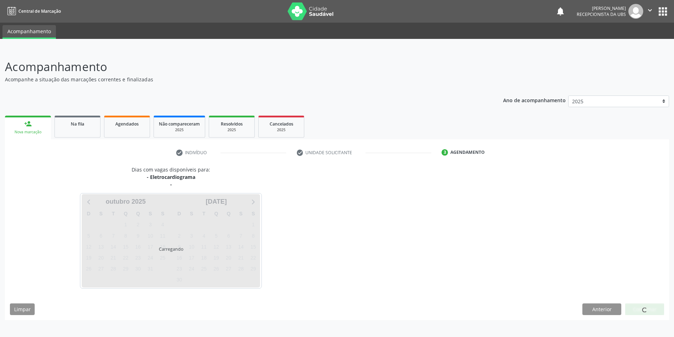
scroll to position [0, 0]
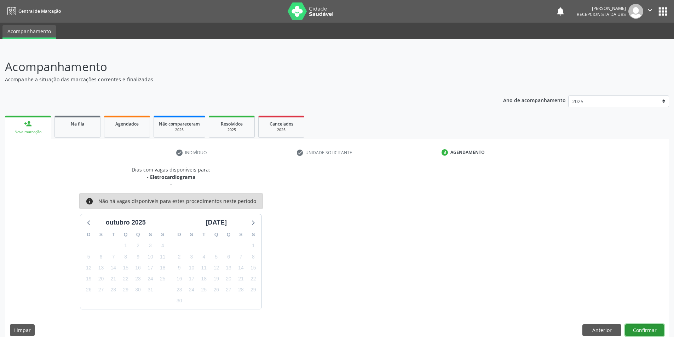
click at [653, 327] on button "Confirmar" at bounding box center [644, 330] width 39 height 12
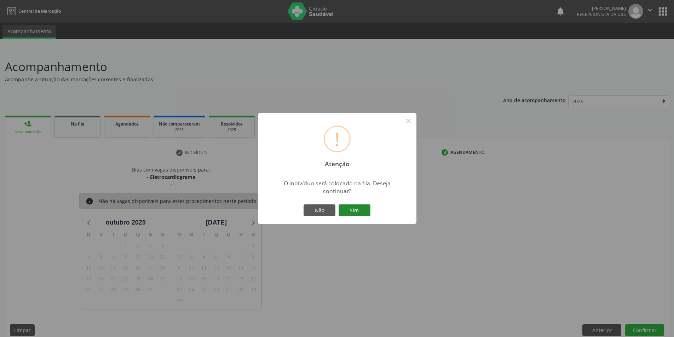
click at [366, 213] on button "Sim" at bounding box center [355, 211] width 32 height 12
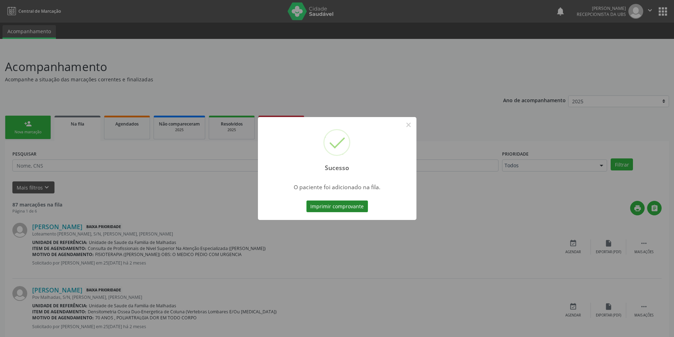
click at [352, 208] on button "Imprimir comprovante" at bounding box center [337, 207] width 62 height 12
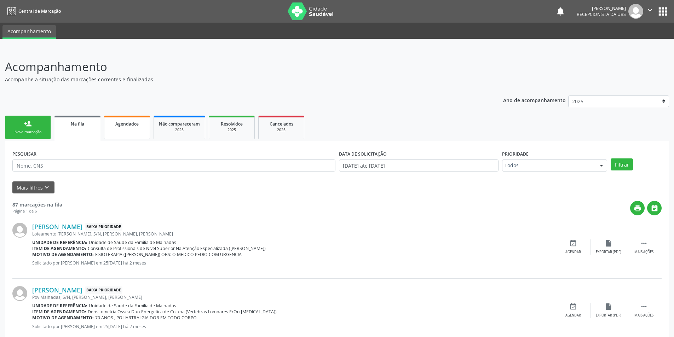
click at [127, 129] on link "Agendados" at bounding box center [127, 128] width 46 height 24
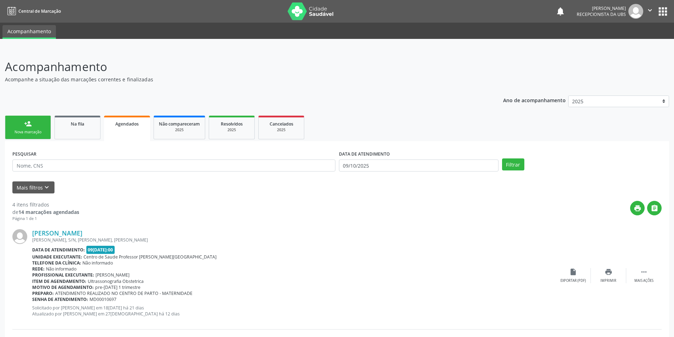
click at [38, 132] on div "Nova marcação" at bounding box center [27, 132] width 35 height 5
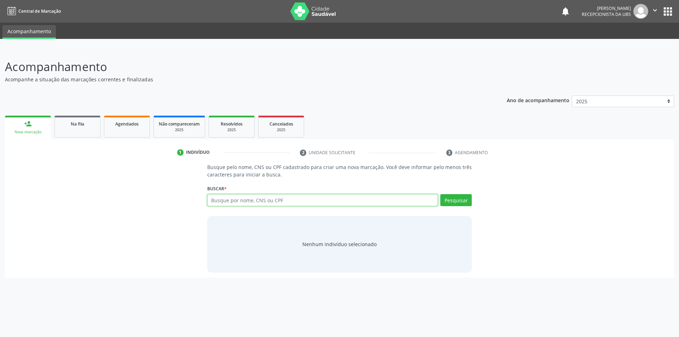
click at [258, 204] on input "text" at bounding box center [322, 200] width 231 height 12
click at [257, 200] on input "text" at bounding box center [322, 200] width 231 height 12
type input "7087006835692820"
click at [454, 202] on button "Pesquisar" at bounding box center [456, 200] width 31 height 12
type input "7087006835692820"
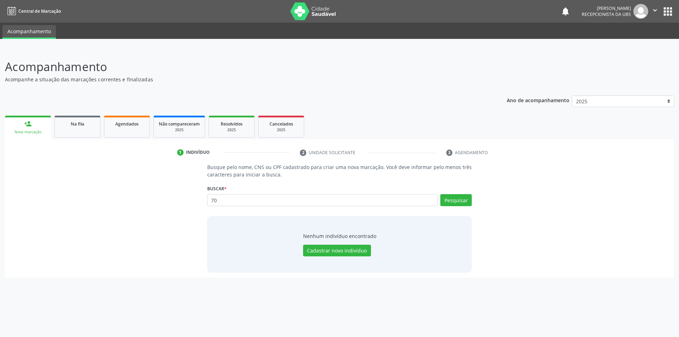
type input "7"
type input "07009447454"
click at [450, 199] on button "Pesquisar" at bounding box center [456, 200] width 31 height 12
type input "07009447454"
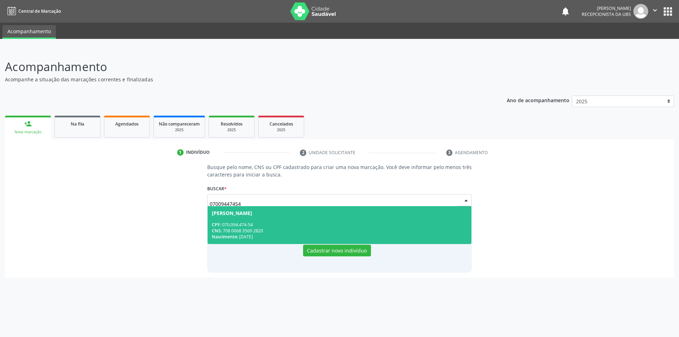
click at [229, 225] on div "CPF: 070.094.474-54" at bounding box center [340, 225] width 256 height 6
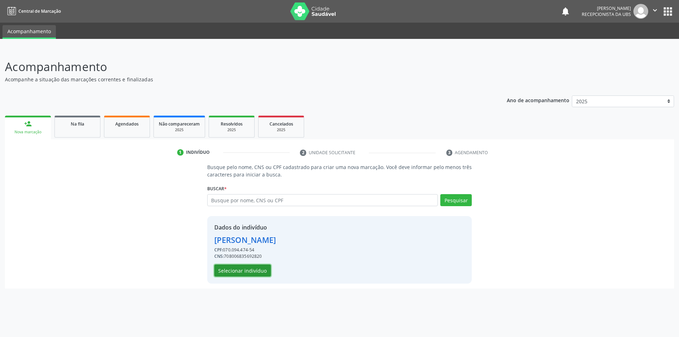
click at [239, 266] on button "Selecionar indivíduo" at bounding box center [242, 271] width 57 height 12
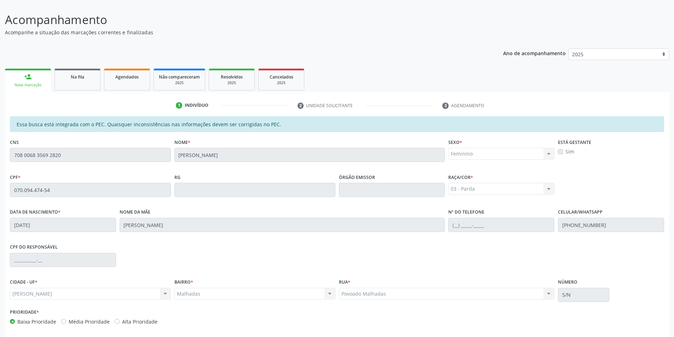
scroll to position [77, 0]
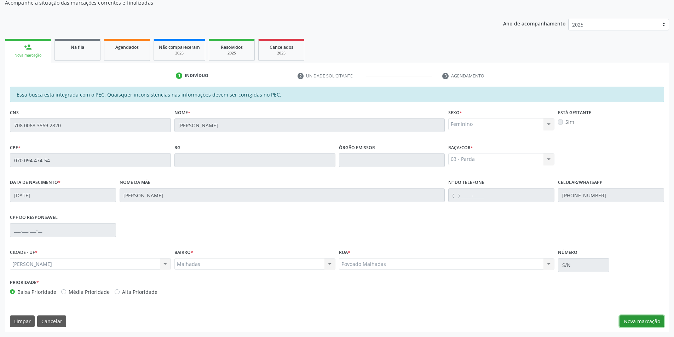
click at [656, 322] on button "Nova marcação" at bounding box center [642, 322] width 45 height 12
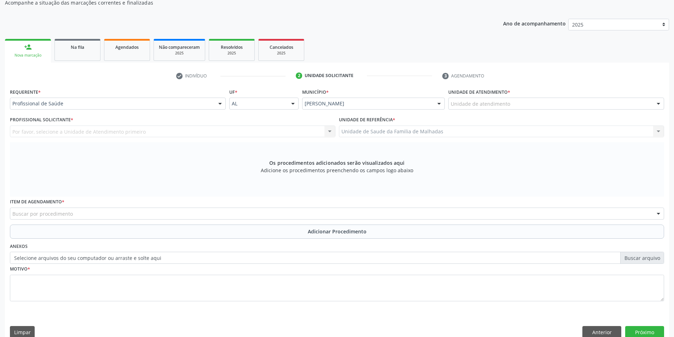
click at [541, 101] on div "Unidade de atendimento" at bounding box center [556, 104] width 216 height 12
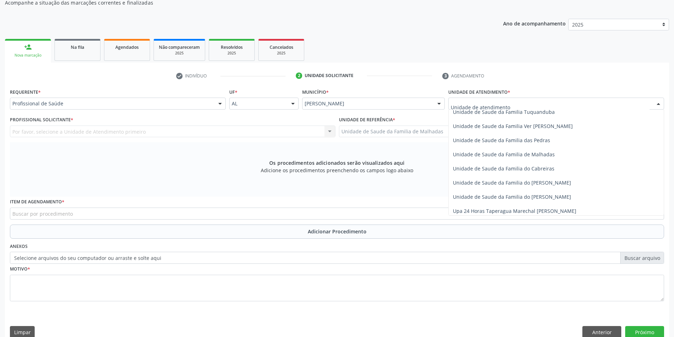
scroll to position [559, 0]
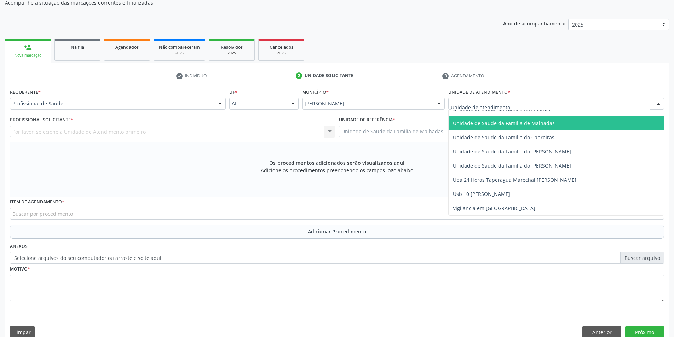
click at [555, 123] on span "Unidade de Saude da Familia de Malhadas" at bounding box center [556, 123] width 215 height 14
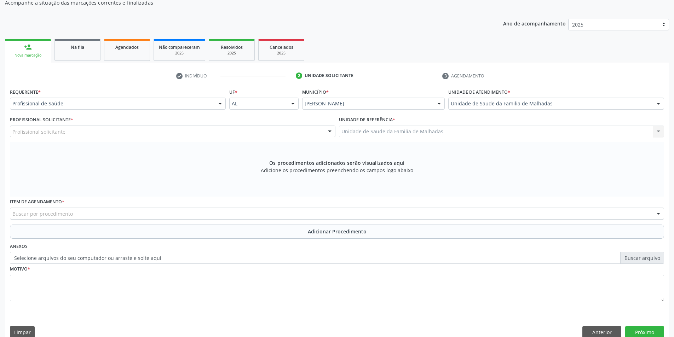
click at [266, 128] on div "Profissional solicitante" at bounding box center [173, 132] width 326 height 12
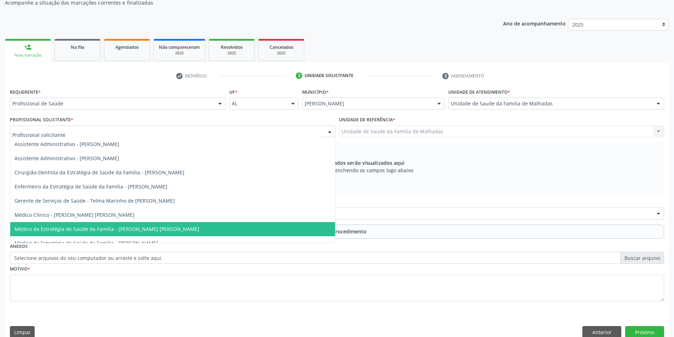
click at [238, 225] on span "Médico da Estratégia de Saúde da Família - [PERSON_NAME] [PERSON_NAME]" at bounding box center [172, 229] width 325 height 14
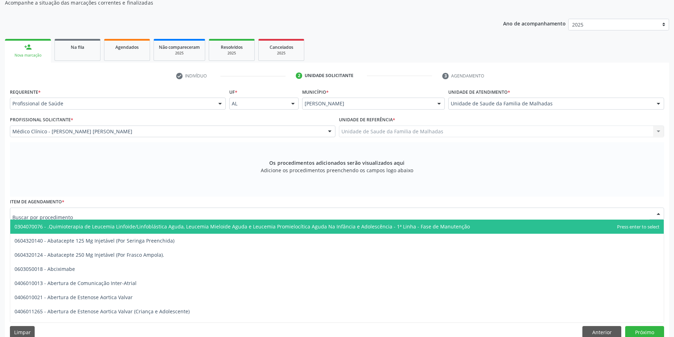
click at [280, 213] on div at bounding box center [337, 214] width 654 height 12
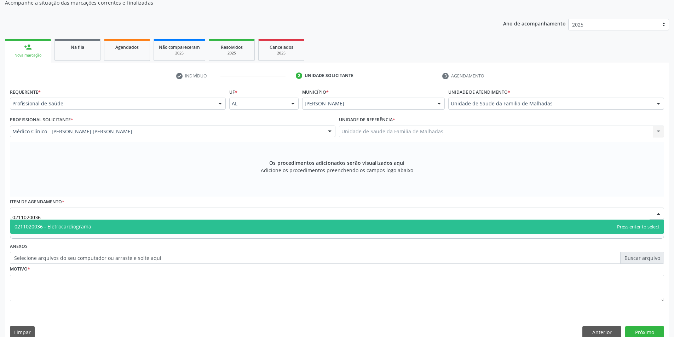
click at [211, 228] on span "0211020036 - Eletrocardiograma" at bounding box center [337, 227] width 654 height 14
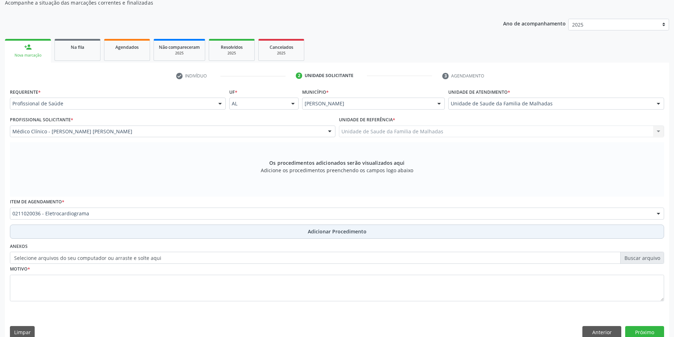
click at [320, 235] on span "Adicionar Procedimento" at bounding box center [337, 231] width 59 height 7
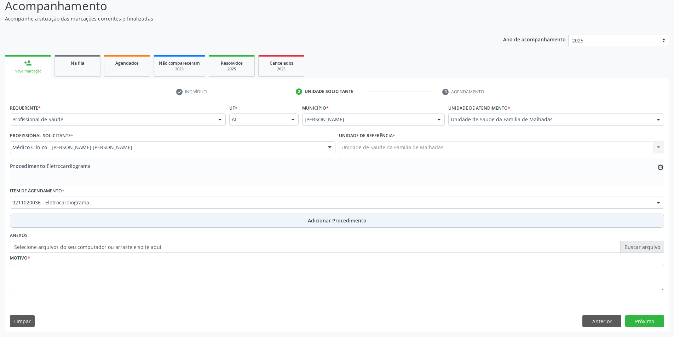
scroll to position [61, 0]
click at [323, 220] on span "Adicionar Procedimento" at bounding box center [337, 220] width 59 height 7
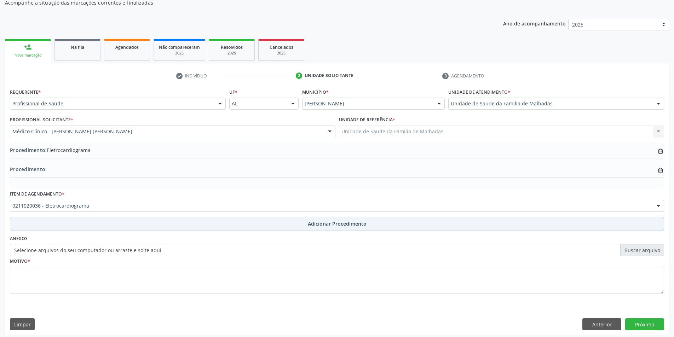
click at [331, 227] on span "Adicionar Procedimento" at bounding box center [337, 223] width 59 height 7
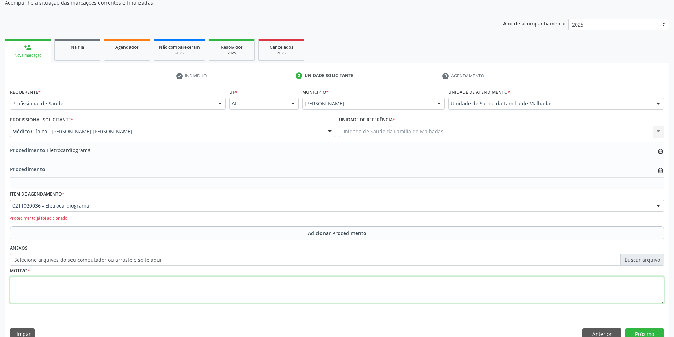
click at [69, 288] on textarea at bounding box center [337, 290] width 654 height 27
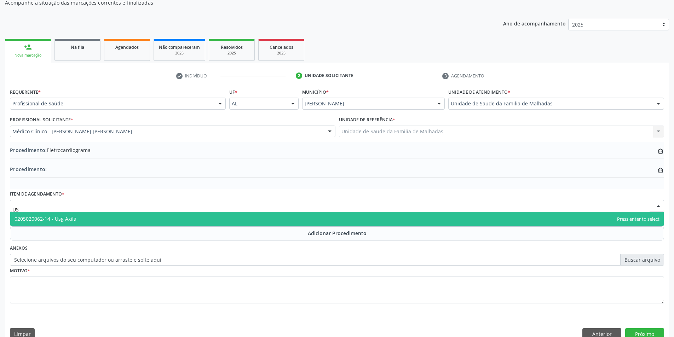
type input "U"
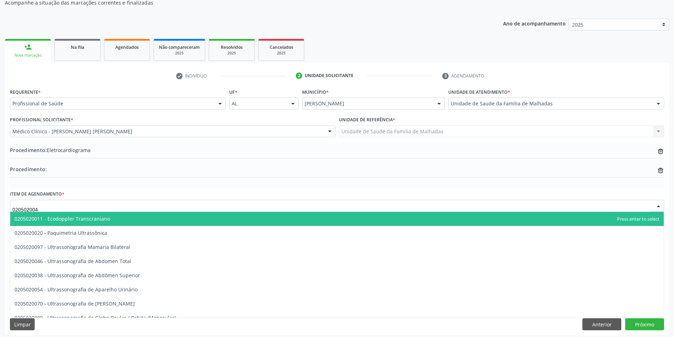
type input "0205020046"
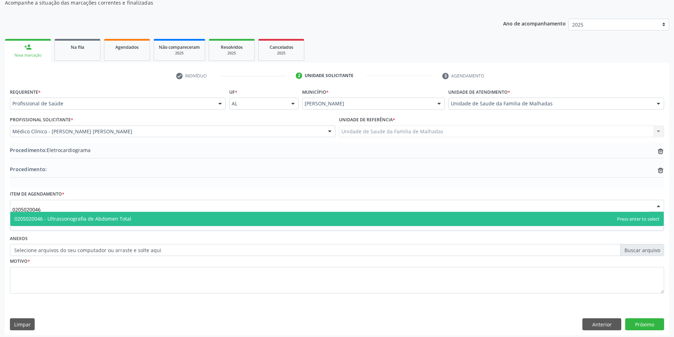
click at [98, 220] on span "0205020046 - Ultrassonografia de Abdomen Total" at bounding box center [73, 218] width 117 height 7
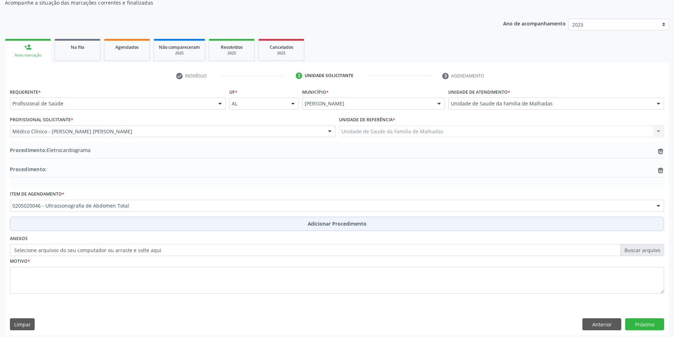
click at [369, 226] on button "Adicionar Procedimento" at bounding box center [337, 224] width 654 height 14
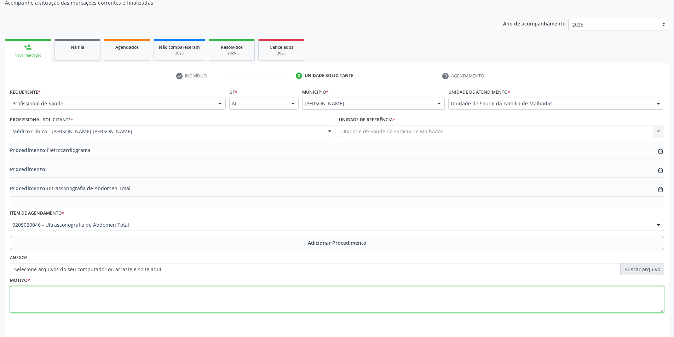
click at [105, 309] on textarea at bounding box center [337, 299] width 654 height 27
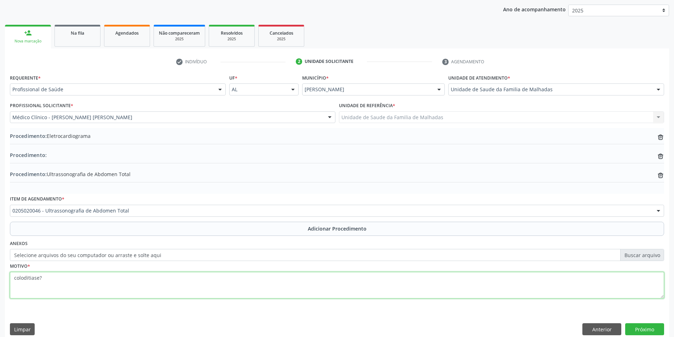
scroll to position [99, 0]
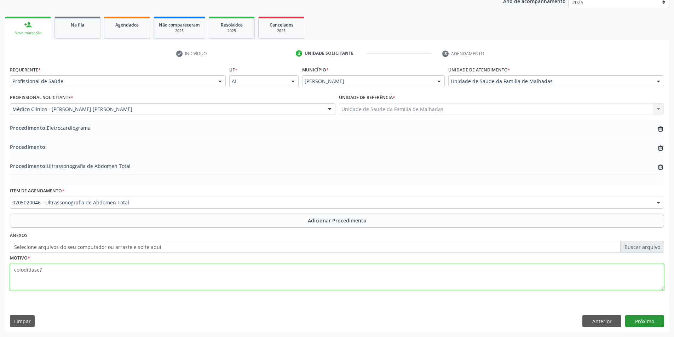
type textarea "coloditiase?"
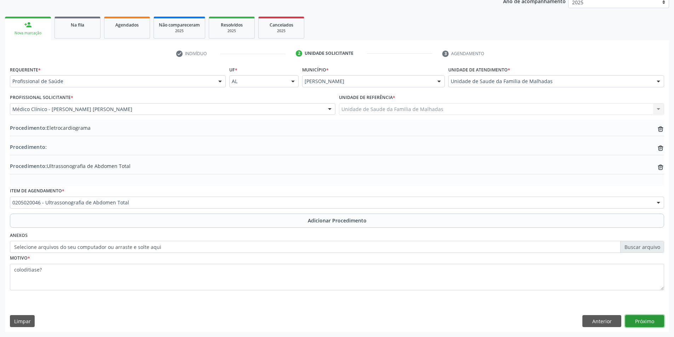
click at [655, 321] on button "Próximo" at bounding box center [644, 321] width 39 height 12
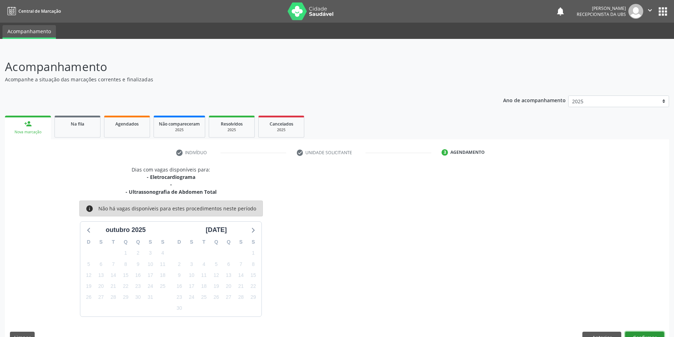
click at [662, 334] on button "Confirmar" at bounding box center [644, 338] width 39 height 12
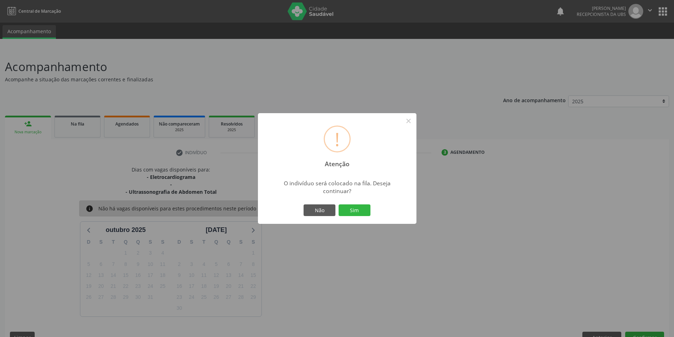
click at [355, 203] on div "Não Sim" at bounding box center [337, 210] width 70 height 15
click at [356, 210] on button "Sim" at bounding box center [355, 211] width 32 height 12
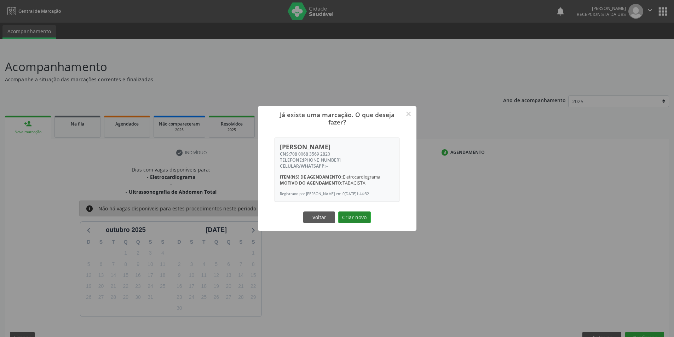
click at [356, 219] on button "Criar novo" at bounding box center [354, 218] width 33 height 12
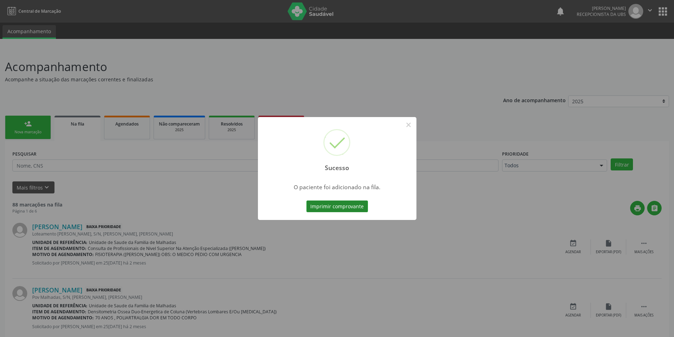
click at [352, 205] on button "Imprimir comprovante" at bounding box center [337, 207] width 62 height 12
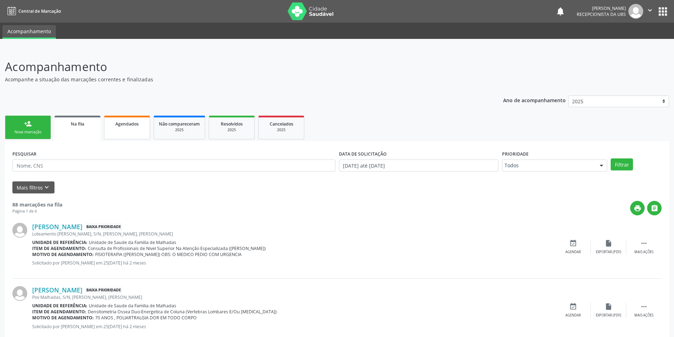
click at [123, 126] on span "Agendados" at bounding box center [126, 124] width 23 height 6
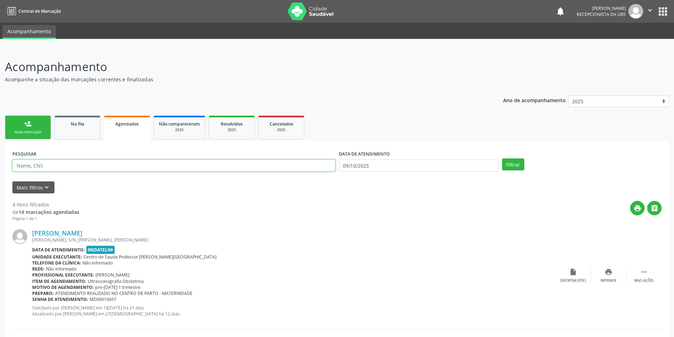
click at [54, 162] on input "text" at bounding box center [173, 166] width 323 height 12
type input "7"
click at [28, 130] on div "Nova marcação" at bounding box center [27, 132] width 35 height 5
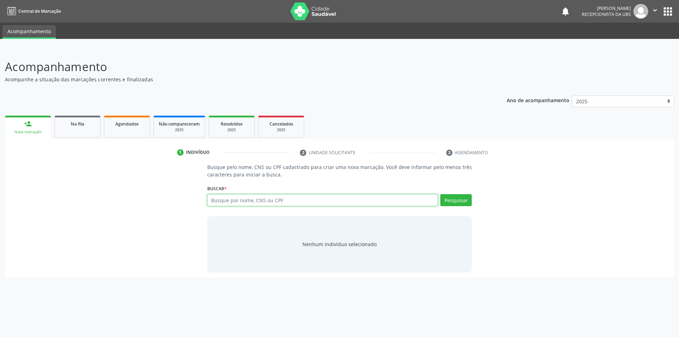
click at [220, 199] on input "text" at bounding box center [322, 200] width 231 height 12
type input "703408256848818"
click at [464, 202] on button "Pesquisar" at bounding box center [456, 200] width 31 height 12
type input "703408256848818"
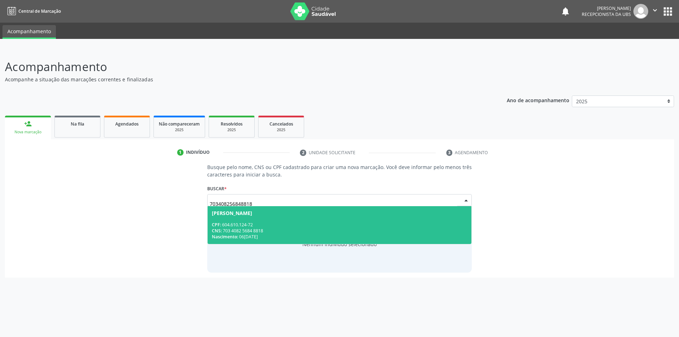
click at [272, 228] on div "CNS: 703 4082 5684 8818" at bounding box center [340, 231] width 256 height 6
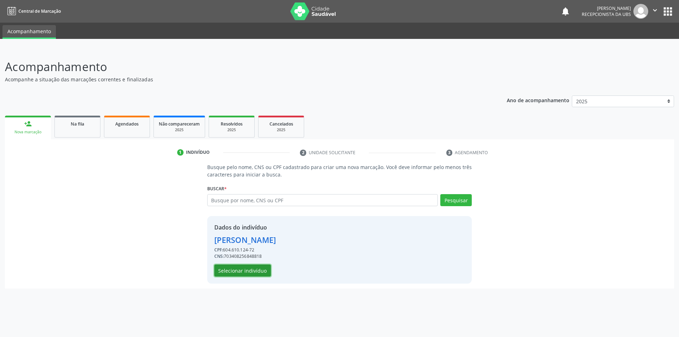
click at [255, 270] on button "Selecionar indivíduo" at bounding box center [242, 271] width 57 height 12
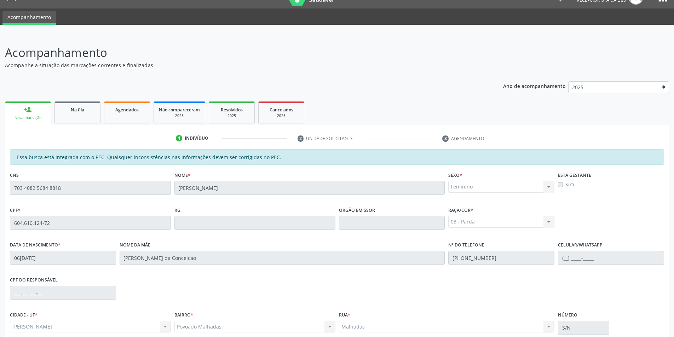
scroll to position [77, 0]
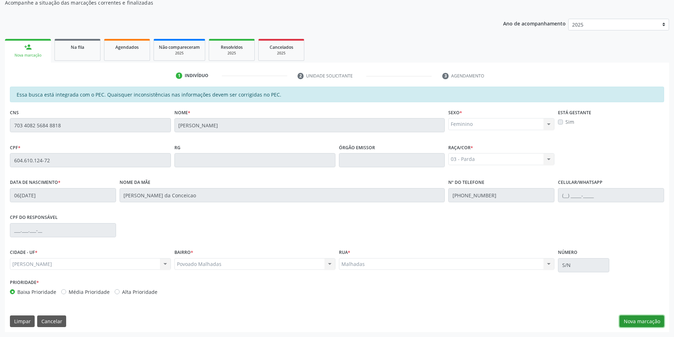
click at [647, 320] on button "Nova marcação" at bounding box center [642, 322] width 45 height 12
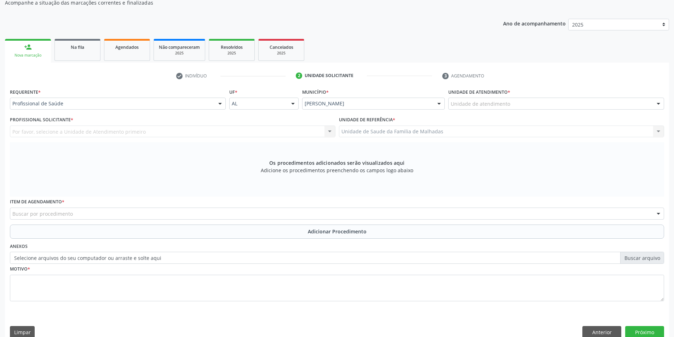
click at [532, 131] on div "Unidade de Saude da Familia de Malhadas Unidade de Saude da Familia de Malhadas…" at bounding box center [502, 132] width 326 height 12
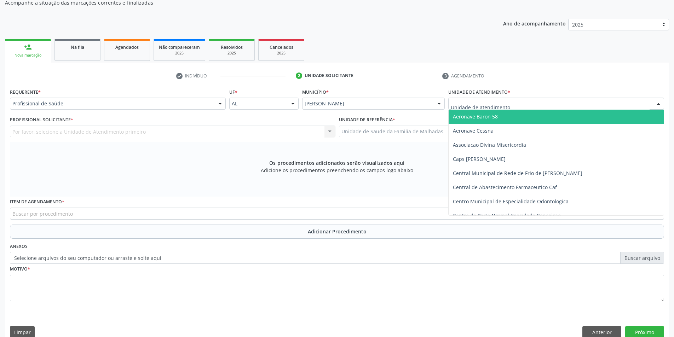
click at [557, 103] on div at bounding box center [556, 104] width 216 height 12
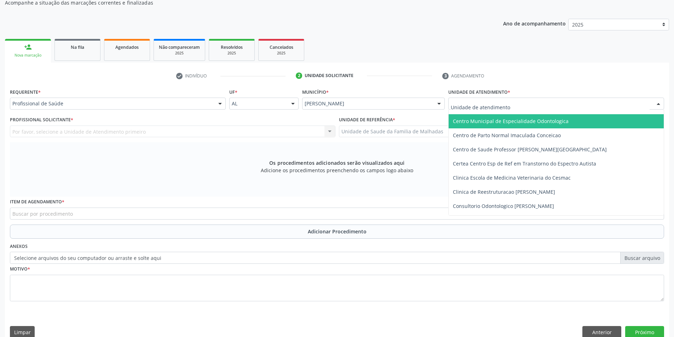
scroll to position [99, 0]
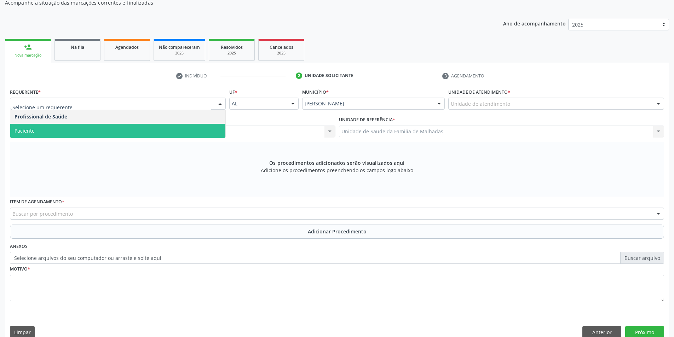
click at [99, 129] on span "Paciente" at bounding box center [117, 131] width 215 height 14
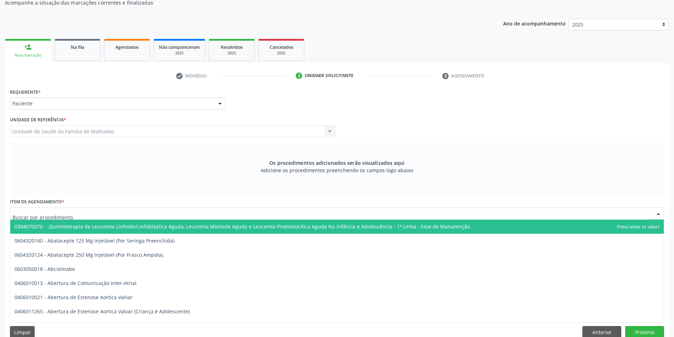
click at [91, 208] on div at bounding box center [337, 214] width 654 height 12
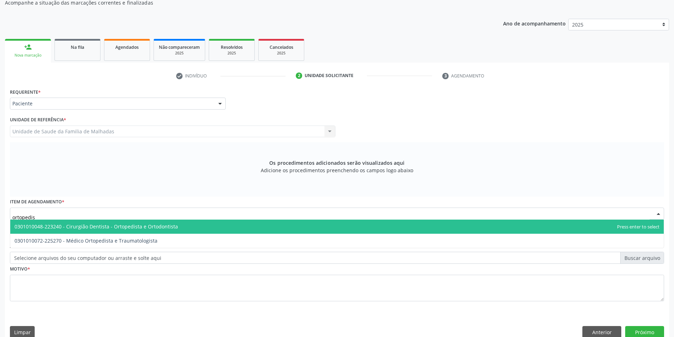
type input "ortopedist"
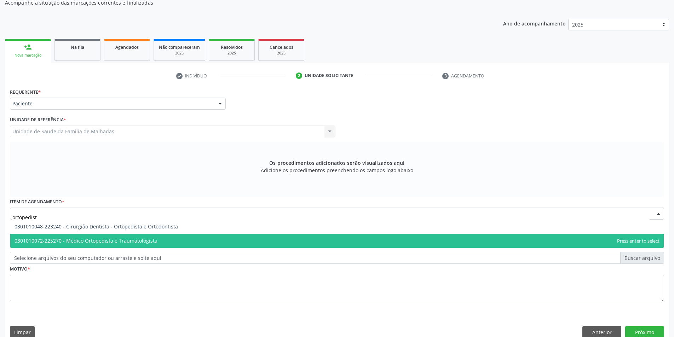
click at [104, 240] on span "0301010072-225270 - Médico Ortopedista e Traumatologista" at bounding box center [86, 240] width 143 height 7
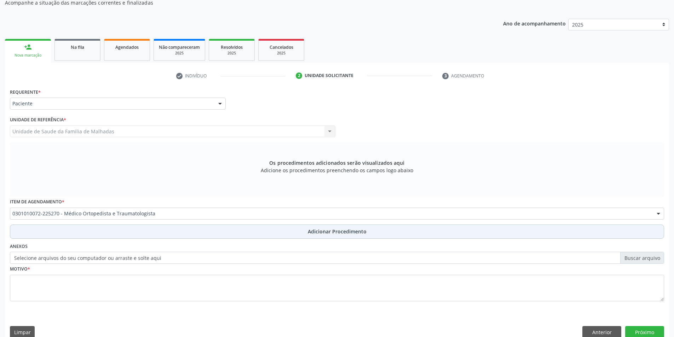
click at [322, 233] on span "Adicionar Procedimento" at bounding box center [337, 231] width 59 height 7
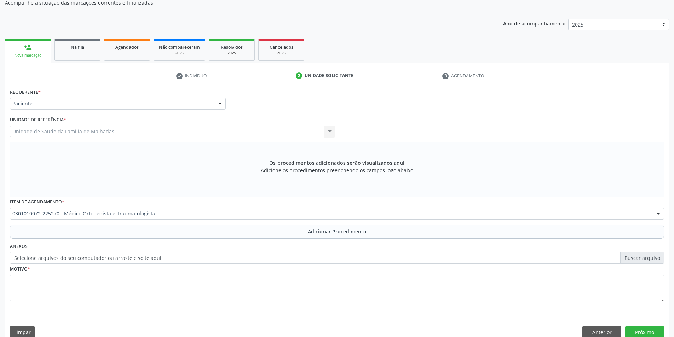
scroll to position [61, 0]
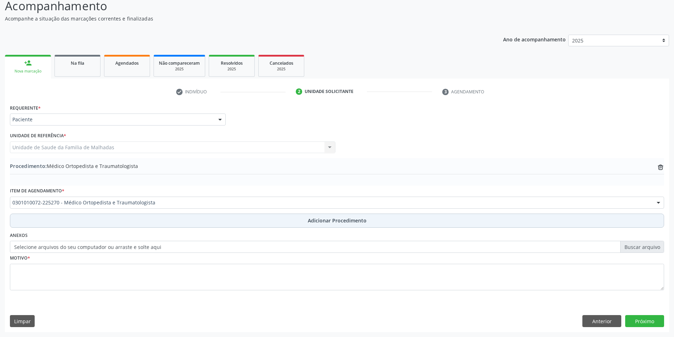
click at [322, 222] on span "Adicionar Procedimento" at bounding box center [337, 220] width 59 height 7
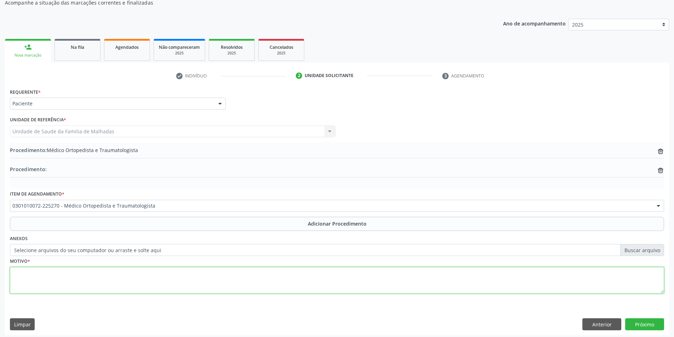
click at [44, 283] on textarea at bounding box center [337, 280] width 654 height 27
type textarea "c"
click at [80, 277] on textarea "CIRURGIA DO JOELHO" at bounding box center [337, 280] width 654 height 27
type textarea "C"
click at [173, 272] on textarea "PARA MARCA CIRURGIA JA ESTA COM ENCAMINHAMENTO PARA CIRUGIA DO JOELHO" at bounding box center [337, 280] width 654 height 27
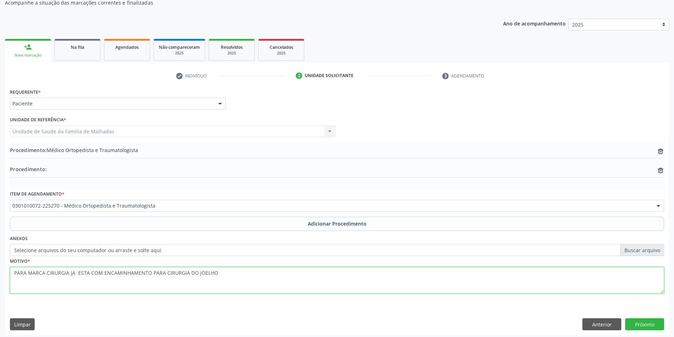
click at [148, 272] on textarea "PARA MARCA CIRURGIA JA ESTA COM ENCAMINHAMENTO PARA CIRURGIA DO JOELHO" at bounding box center [337, 280] width 654 height 27
type textarea "PARA MARCA CIRURGIA JA ESTA COM ENCAMINHAMENTO E DOCUMENTAÇAO PARA CIRURGIA DO …"
click at [642, 322] on button "Próximo" at bounding box center [644, 324] width 39 height 12
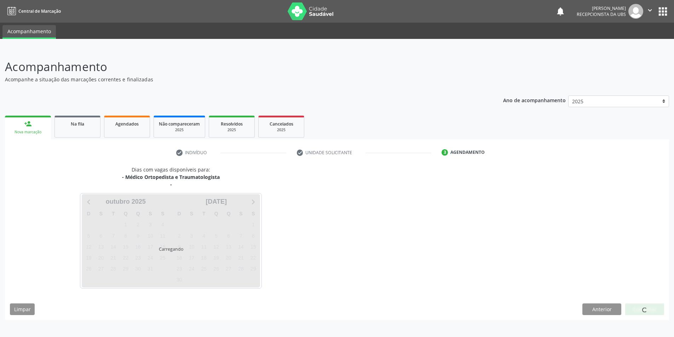
scroll to position [0, 0]
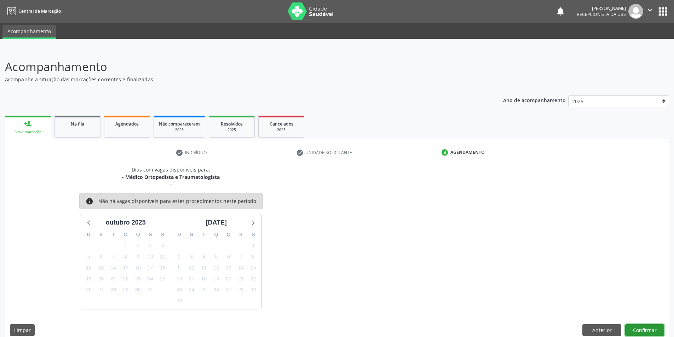
click at [646, 331] on button "Confirmar" at bounding box center [644, 330] width 39 height 12
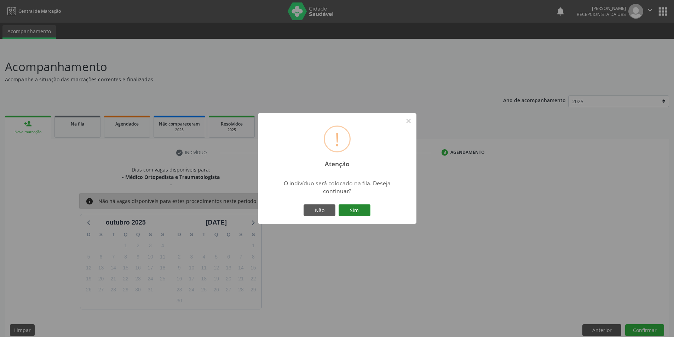
click at [351, 208] on button "Sim" at bounding box center [355, 211] width 32 height 12
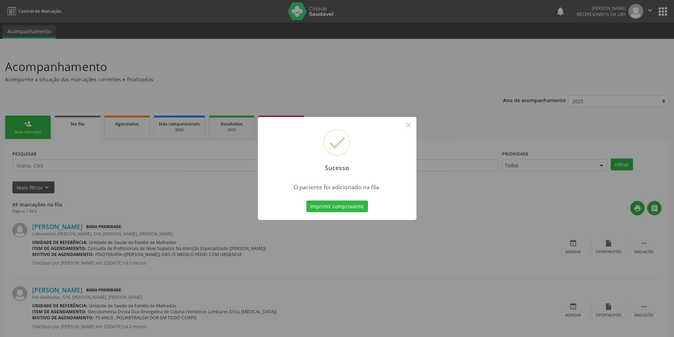
click at [351, 208] on button "Imprimir comprovante" at bounding box center [337, 207] width 62 height 12
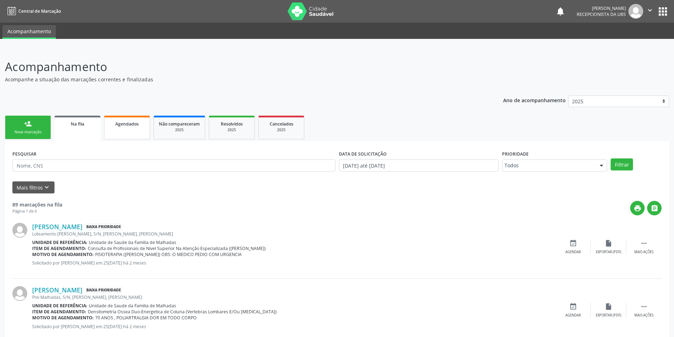
click at [127, 127] on span "Agendados" at bounding box center [126, 124] width 23 height 6
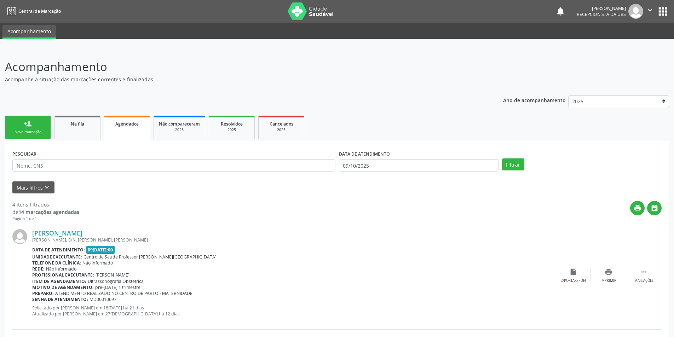
click at [118, 125] on span "Agendados" at bounding box center [126, 124] width 23 height 6
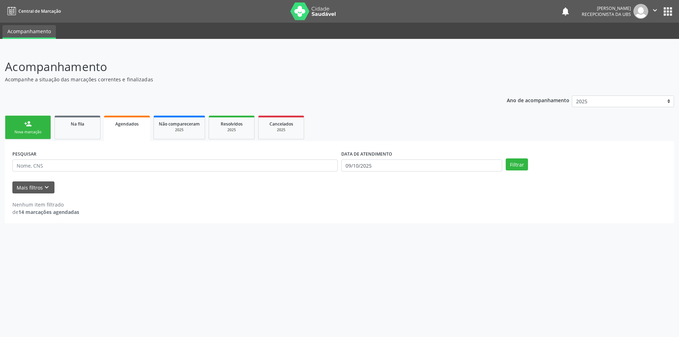
click at [31, 132] on div "Nova marcação" at bounding box center [27, 132] width 35 height 5
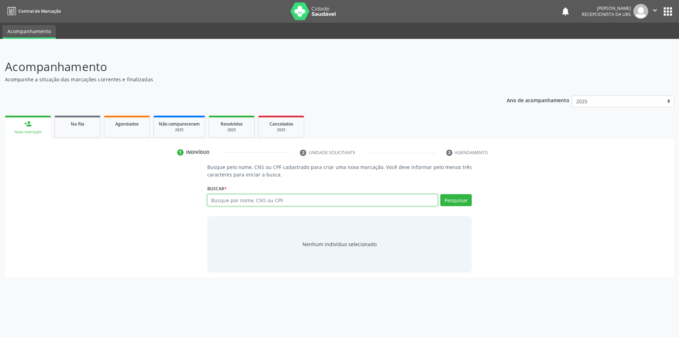
click at [264, 203] on input "text" at bounding box center [322, 200] width 231 height 12
type input "708404758414161"
click at [456, 199] on button "Pesquisar" at bounding box center [456, 200] width 31 height 12
type input "708404758414161"
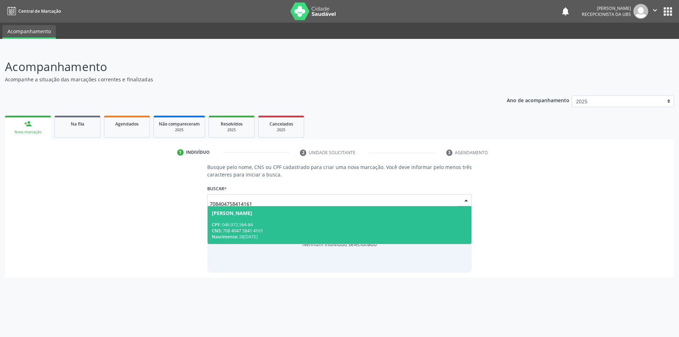
drag, startPoint x: 262, startPoint y: 224, endPoint x: 262, endPoint y: 229, distance: 5.3
click at [262, 229] on div "CPF: 046.972.564-84 CNS: 708 4047 5841 4161 Nascimento: 28[DATE]" at bounding box center [340, 231] width 256 height 18
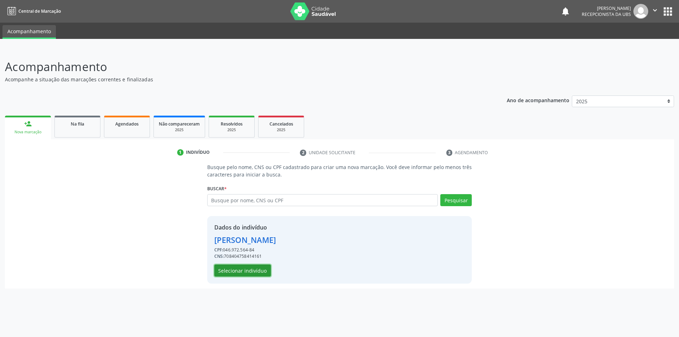
click at [254, 272] on button "Selecionar indivíduo" at bounding box center [242, 271] width 57 height 12
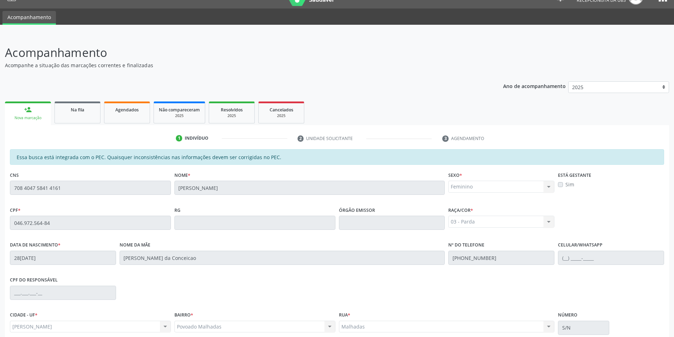
scroll to position [77, 0]
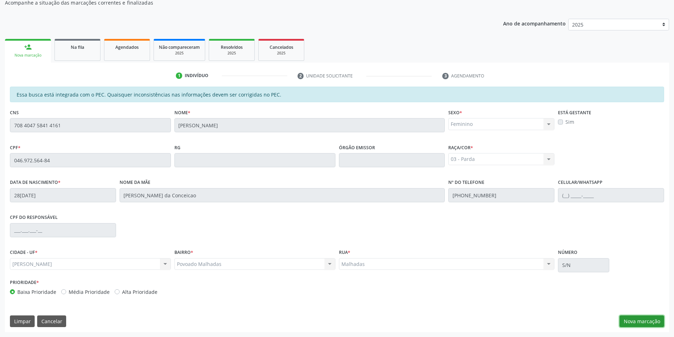
click at [652, 324] on button "Nova marcação" at bounding box center [642, 322] width 45 height 12
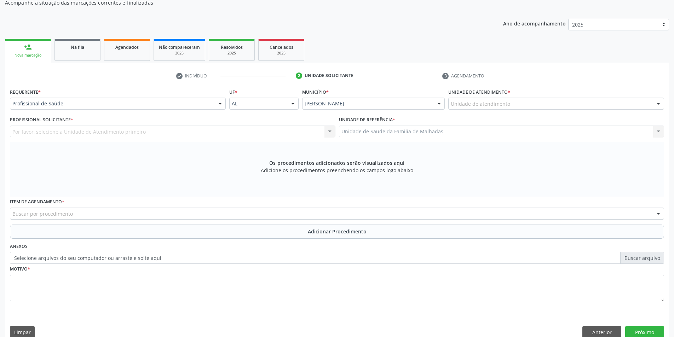
click at [567, 103] on div "Unidade de atendimento" at bounding box center [556, 104] width 216 height 12
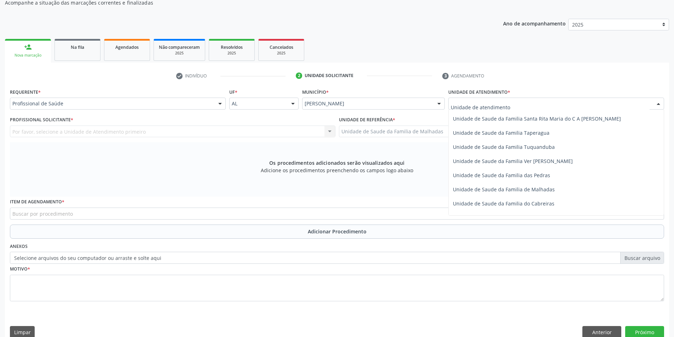
scroll to position [559, 0]
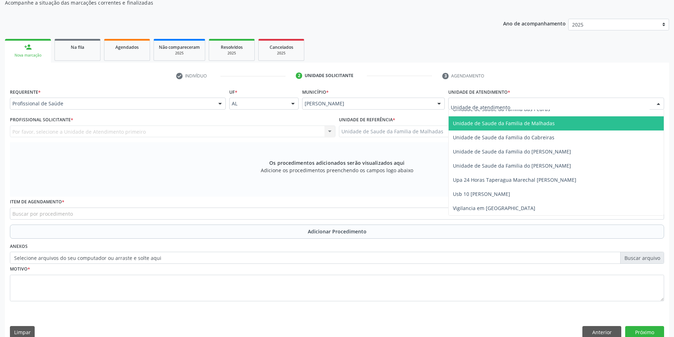
click at [542, 123] on span "Unidade de Saude da Familia de Malhadas" at bounding box center [504, 123] width 102 height 7
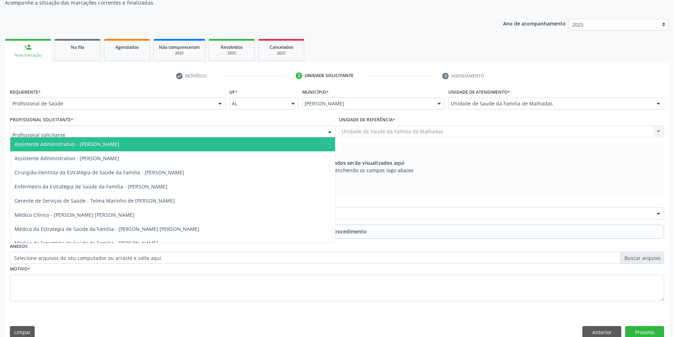
click at [223, 130] on div at bounding box center [173, 132] width 326 height 12
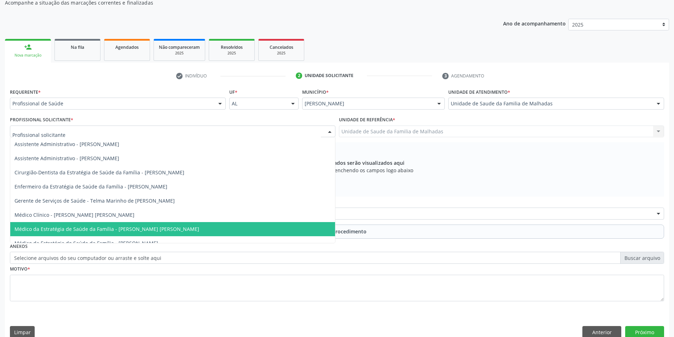
scroll to position [7, 0]
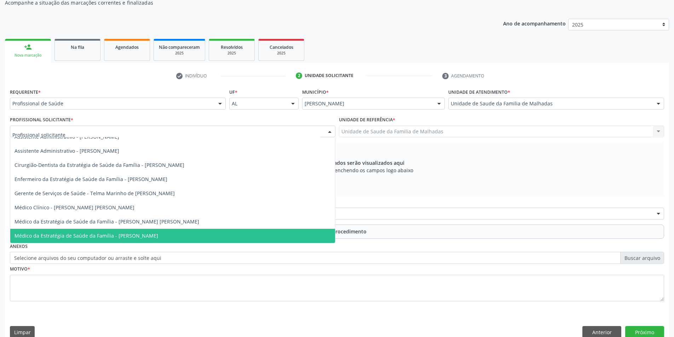
click at [242, 239] on span "Médico da Estratégia de Saúde da Família - [PERSON_NAME]" at bounding box center [172, 236] width 325 height 14
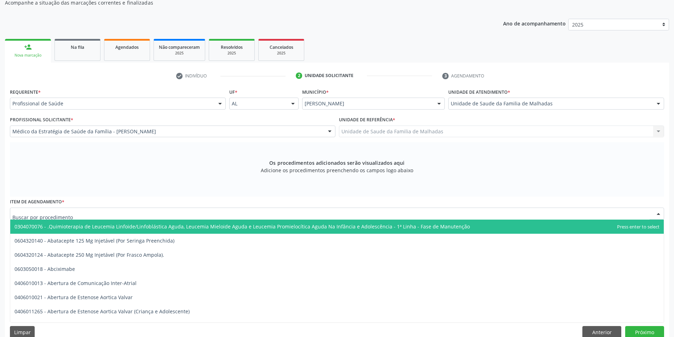
click at [110, 213] on div at bounding box center [337, 214] width 654 height 12
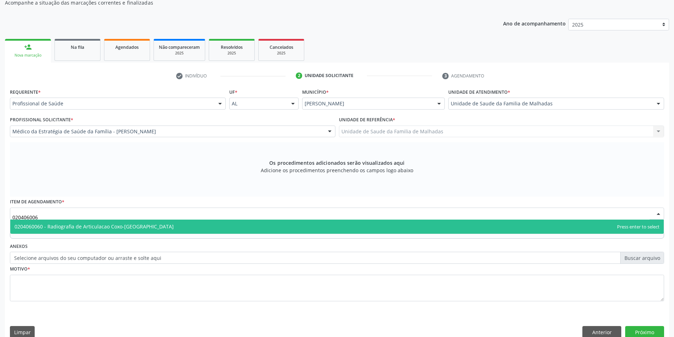
type input "0204060060"
click at [135, 227] on span "0204060060 - Radiografia de Articulacao Coxo-[GEOGRAPHIC_DATA]" at bounding box center [94, 226] width 159 height 7
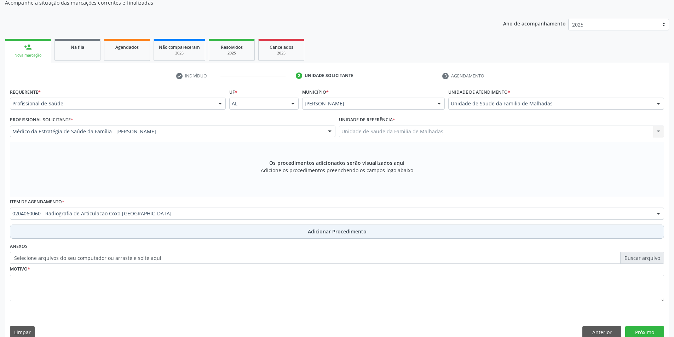
click at [315, 231] on span "Adicionar Procedimento" at bounding box center [337, 231] width 59 height 7
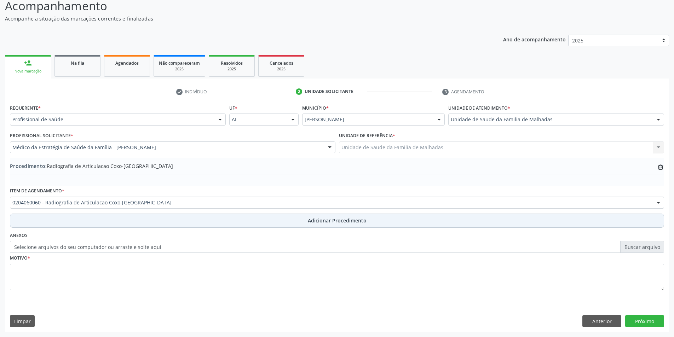
click at [315, 221] on span "Adicionar Procedimento" at bounding box center [337, 220] width 59 height 7
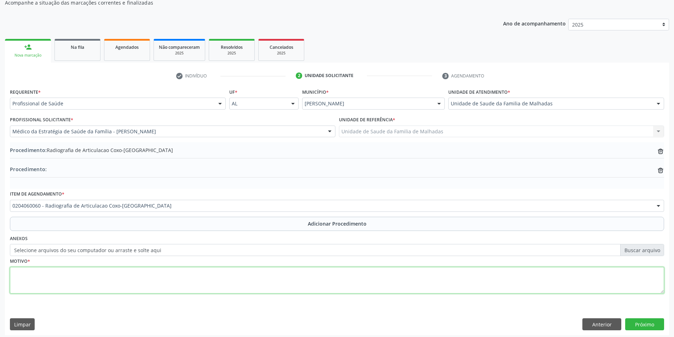
click at [82, 277] on textarea at bounding box center [337, 280] width 654 height 27
type textarea "DOR EM MENBRO ESQUERDO"
click at [644, 324] on button "Próximo" at bounding box center [644, 324] width 39 height 12
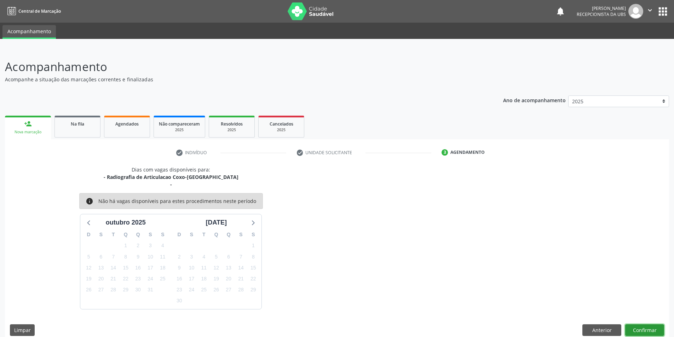
click at [644, 329] on button "Confirmar" at bounding box center [644, 330] width 39 height 12
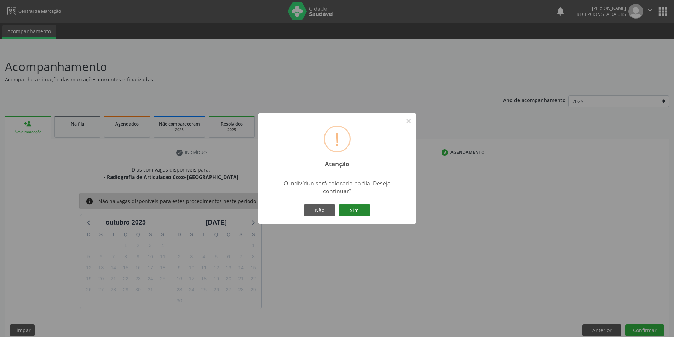
click at [350, 211] on button "Sim" at bounding box center [355, 211] width 32 height 12
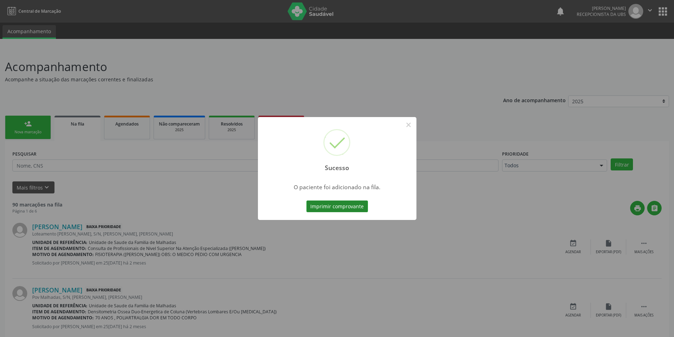
click at [351, 207] on button "Imprimir comprovante" at bounding box center [337, 207] width 62 height 12
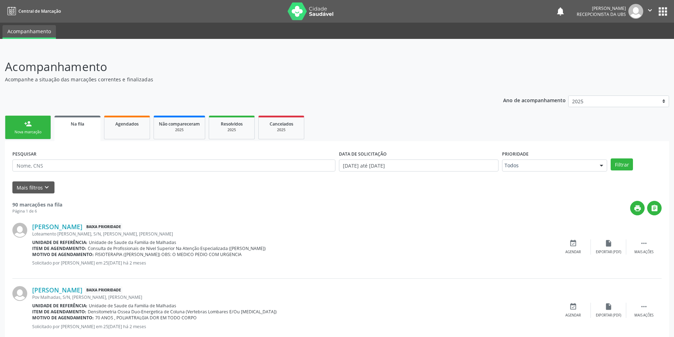
click at [33, 127] on link "person_add Nova marcação" at bounding box center [28, 128] width 46 height 24
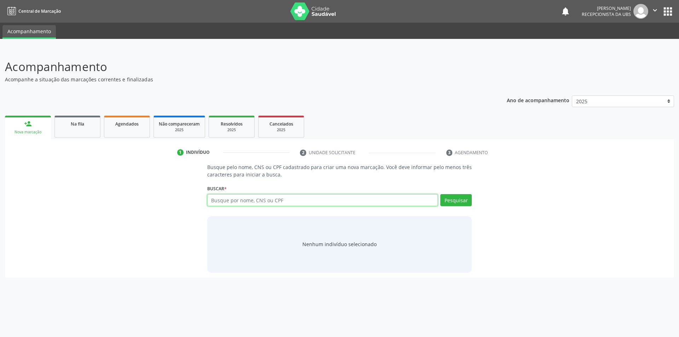
click at [263, 199] on input "text" at bounding box center [322, 200] width 231 height 12
type input "708404758414161"
click at [458, 201] on button "Pesquisar" at bounding box center [456, 200] width 31 height 12
type input "708404758414161"
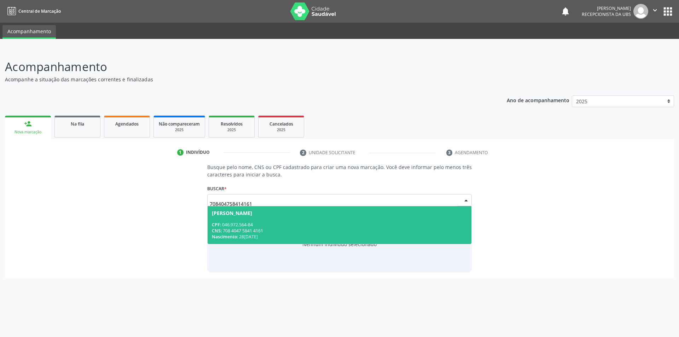
click at [258, 238] on div "Nascimento: 28[DATE]" at bounding box center [340, 237] width 256 height 6
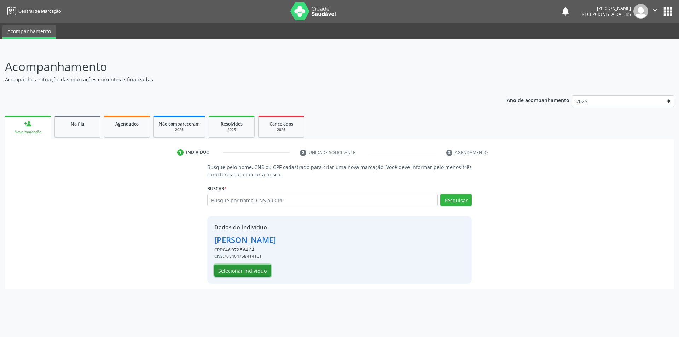
click at [259, 271] on button "Selecionar indivíduo" at bounding box center [242, 271] width 57 height 12
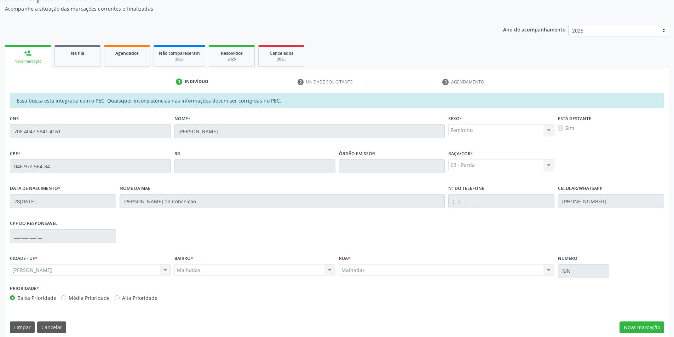
scroll to position [77, 0]
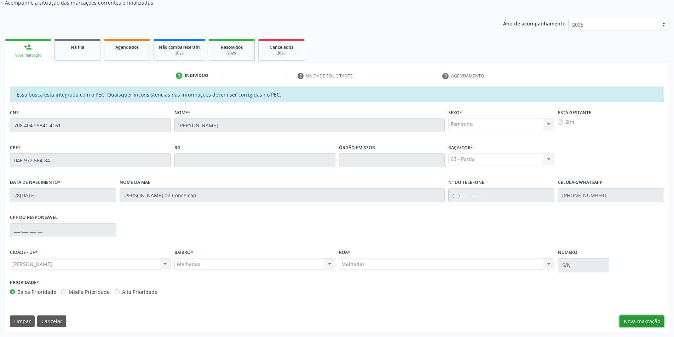
click at [647, 320] on button "Nova marcação" at bounding box center [642, 322] width 45 height 12
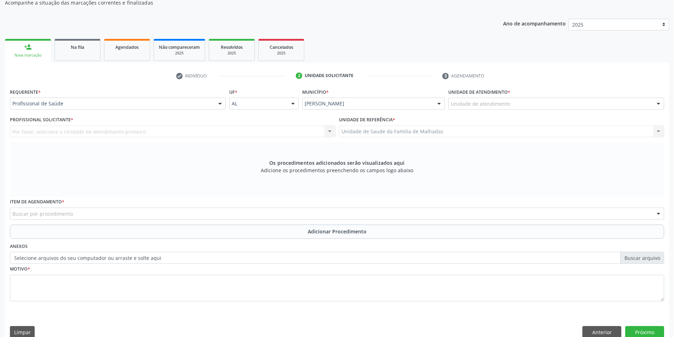
click at [538, 100] on div "Unidade de atendimento" at bounding box center [556, 104] width 216 height 12
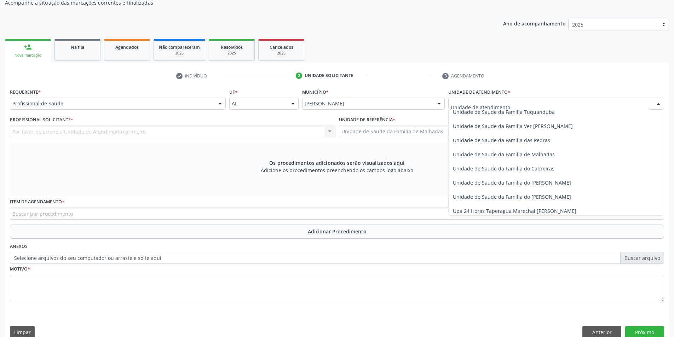
scroll to position [559, 0]
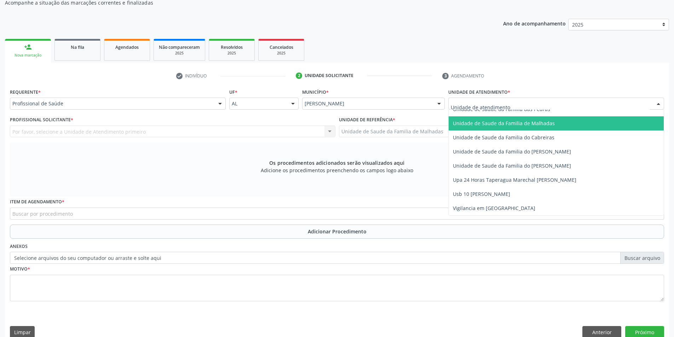
click at [537, 125] on span "Unidade de Saude da Familia de Malhadas" at bounding box center [504, 123] width 102 height 7
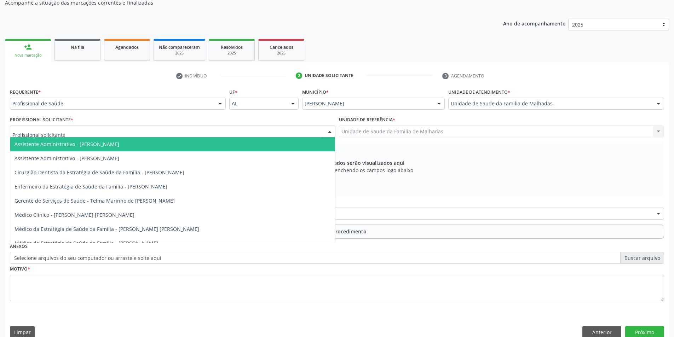
drag, startPoint x: 289, startPoint y: 130, endPoint x: 312, endPoint y: 146, distance: 28.3
click at [290, 131] on div at bounding box center [173, 132] width 326 height 12
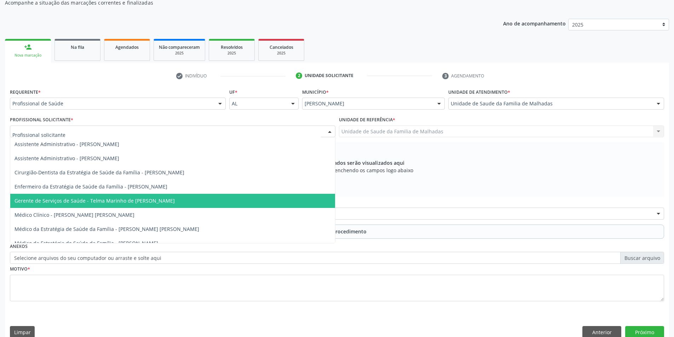
scroll to position [7, 0]
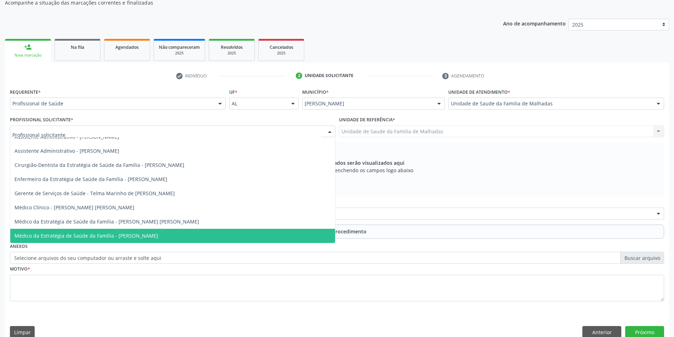
click at [328, 239] on span "Médico da Estratégia de Saúde da Família - [PERSON_NAME]" at bounding box center [172, 236] width 325 height 14
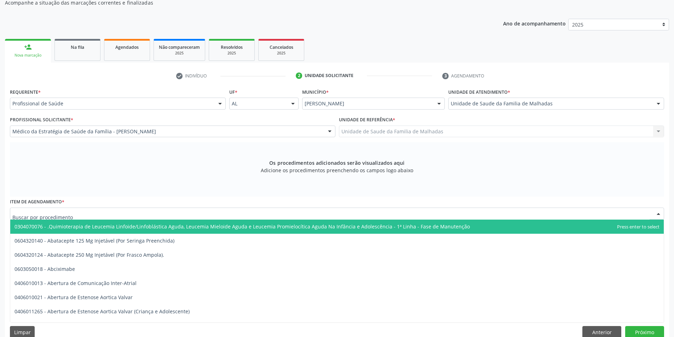
click at [186, 214] on div at bounding box center [337, 214] width 654 height 12
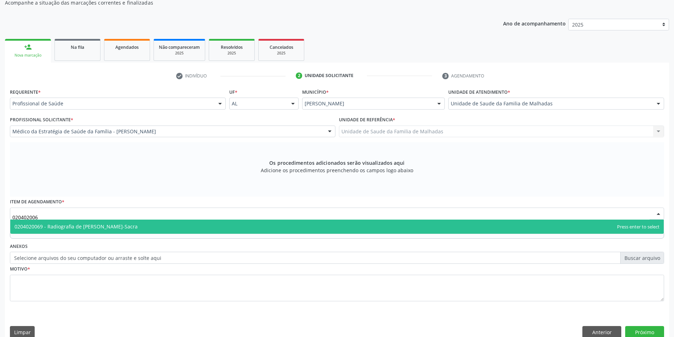
type input "0204020069"
click at [182, 228] on span "0204020069 - Radiografia de [PERSON_NAME]-Sacra" at bounding box center [337, 227] width 654 height 14
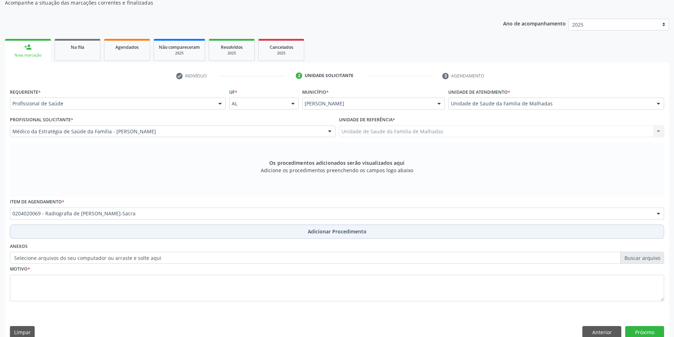
click at [313, 232] on span "Adicionar Procedimento" at bounding box center [337, 231] width 59 height 7
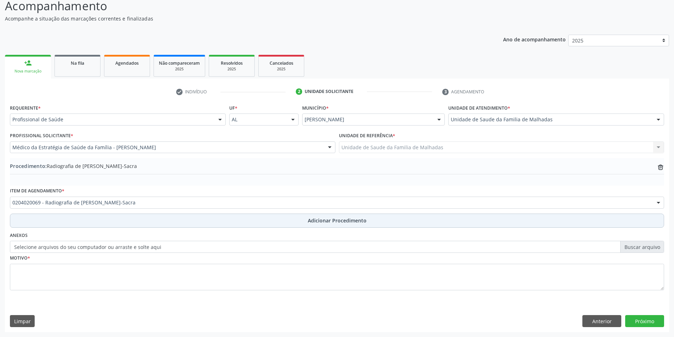
scroll to position [61, 0]
click at [319, 223] on span "Adicionar Procedimento" at bounding box center [337, 220] width 59 height 7
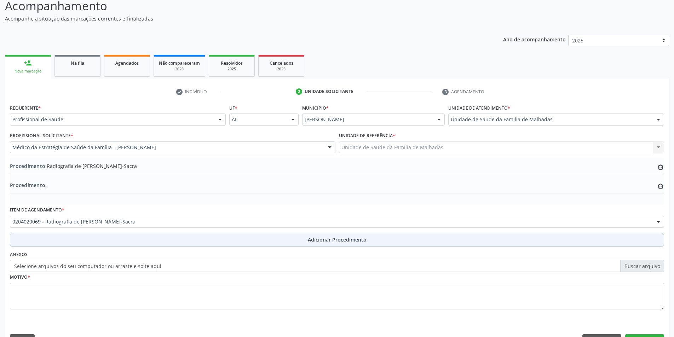
scroll to position [77, 0]
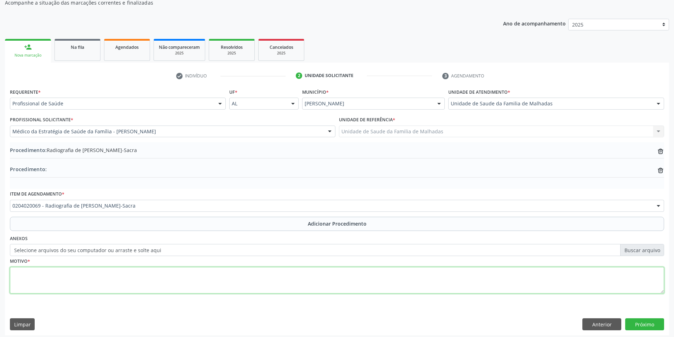
click at [94, 282] on textarea at bounding box center [337, 280] width 654 height 27
type textarea "LOMBALGIA"
click at [655, 323] on button "Próximo" at bounding box center [644, 324] width 39 height 12
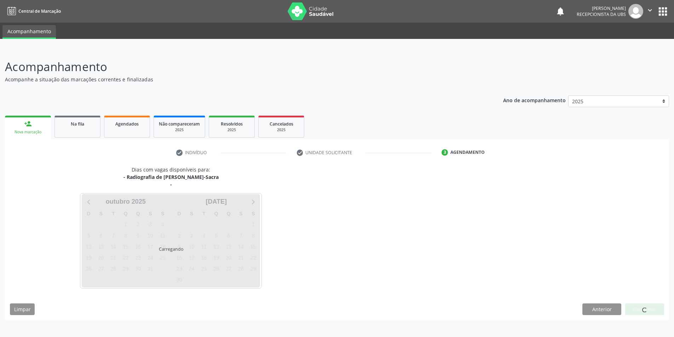
scroll to position [0, 0]
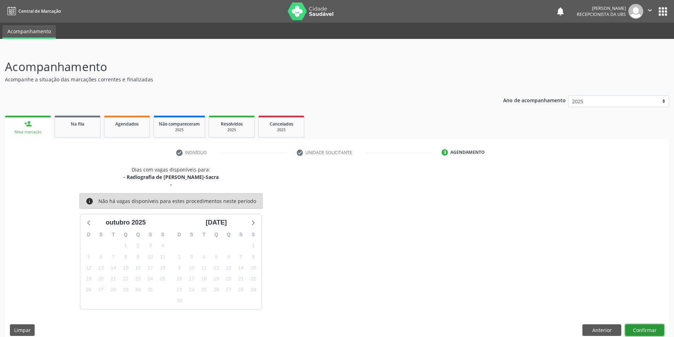
click at [651, 329] on button "Confirmar" at bounding box center [644, 330] width 39 height 12
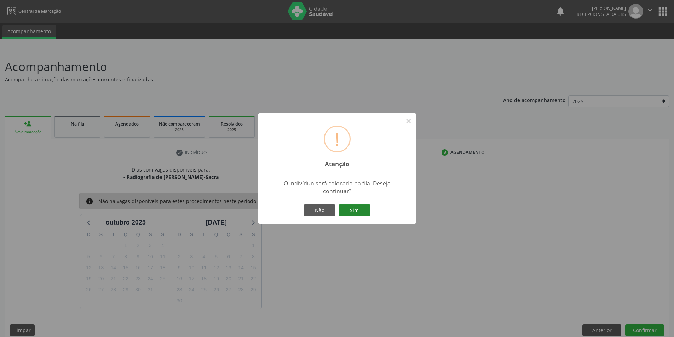
click at [354, 210] on button "Sim" at bounding box center [355, 211] width 32 height 12
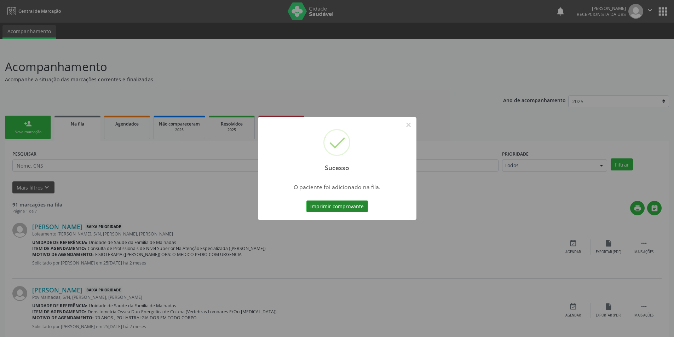
click at [354, 206] on button "Imprimir comprovante" at bounding box center [337, 207] width 62 height 12
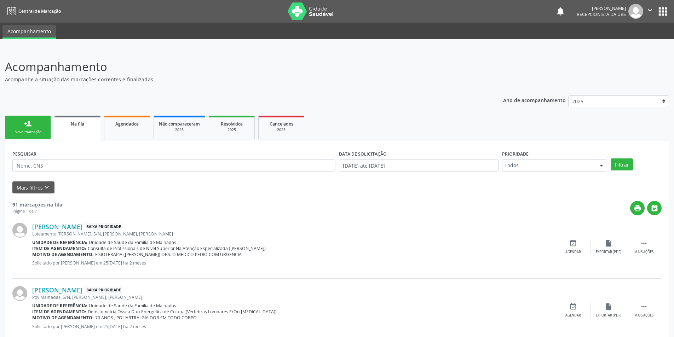
click at [26, 119] on link "person_add Nova marcação" at bounding box center [28, 128] width 46 height 24
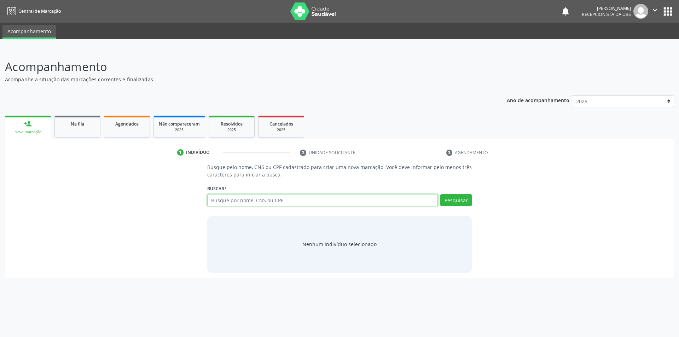
click at [262, 200] on input "text" at bounding box center [322, 200] width 231 height 12
type input "708404758414161"
click at [448, 203] on button "Pesquisar" at bounding box center [456, 200] width 31 height 12
type input "708404758414161"
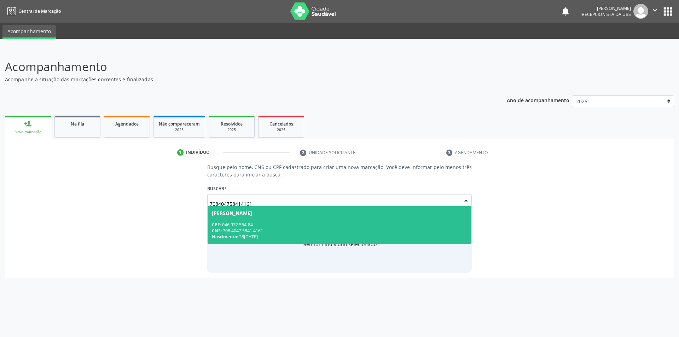
click at [250, 221] on span "[PERSON_NAME] CPF: 046.972.564-84 CNS: 708 4047 5841 4161 Nascimento: [DATE]" at bounding box center [340, 225] width 264 height 38
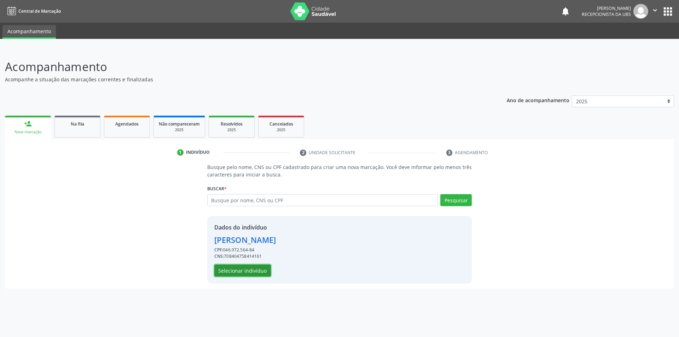
click at [253, 272] on button "Selecionar indivíduo" at bounding box center [242, 271] width 57 height 12
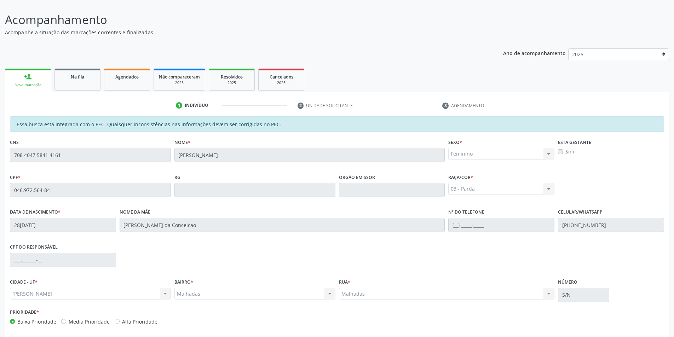
scroll to position [77, 0]
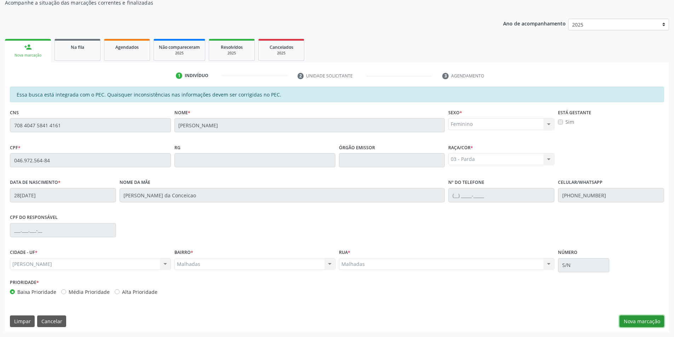
click at [642, 323] on button "Nova marcação" at bounding box center [642, 322] width 45 height 12
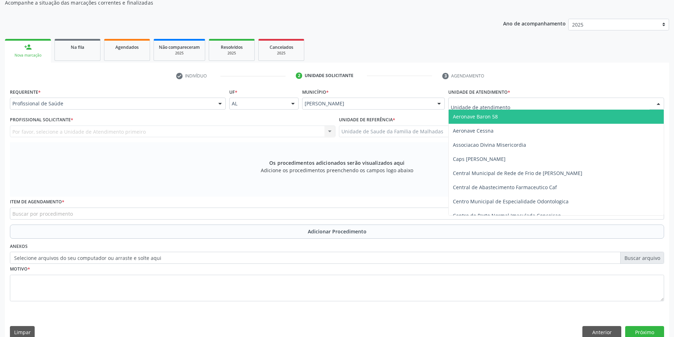
click at [581, 104] on div at bounding box center [556, 104] width 216 height 12
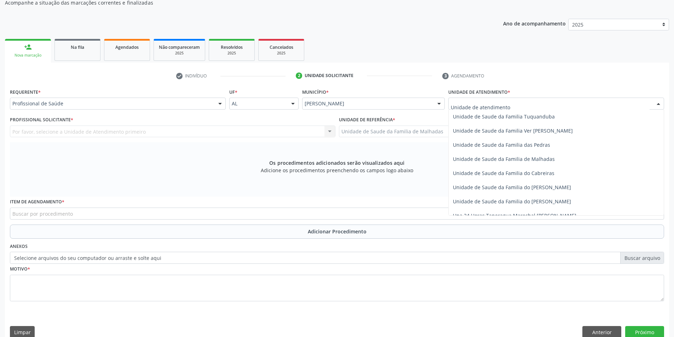
scroll to position [559, 0]
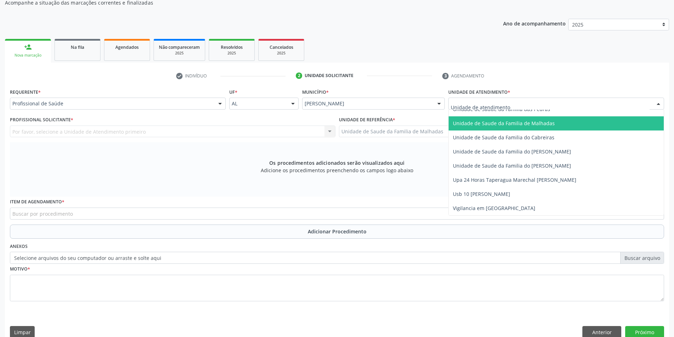
click at [527, 126] on span "Unidade de Saude da Familia de Malhadas" at bounding box center [504, 123] width 102 height 7
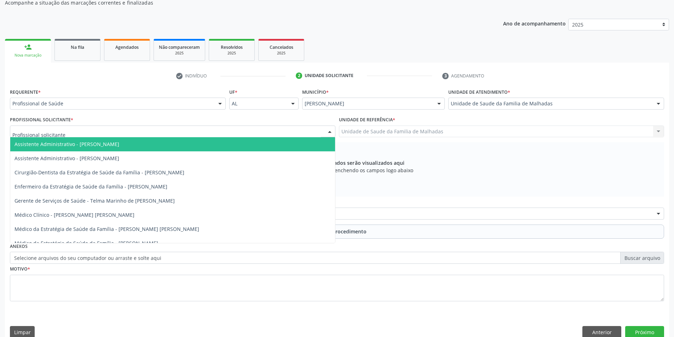
click at [255, 134] on div at bounding box center [173, 132] width 326 height 12
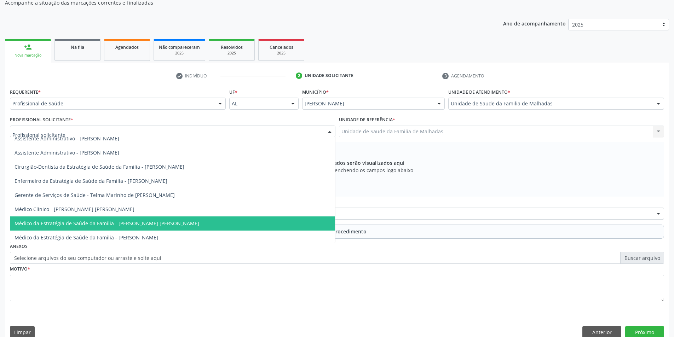
scroll to position [7, 0]
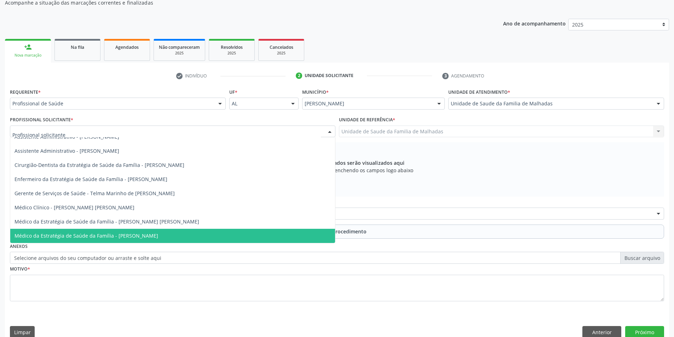
click at [270, 239] on span "Médico da Estratégia de Saúde da Família - [PERSON_NAME]" at bounding box center [172, 236] width 325 height 14
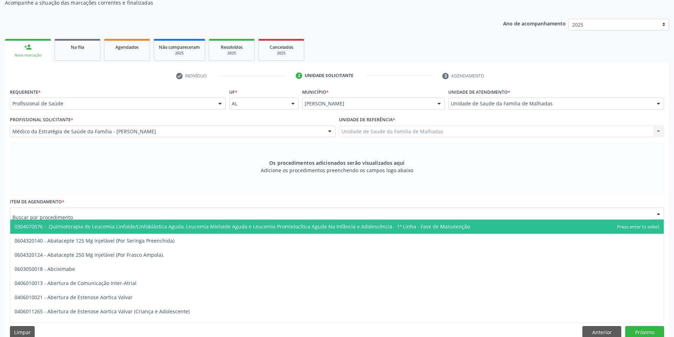
click at [74, 213] on div at bounding box center [337, 214] width 654 height 12
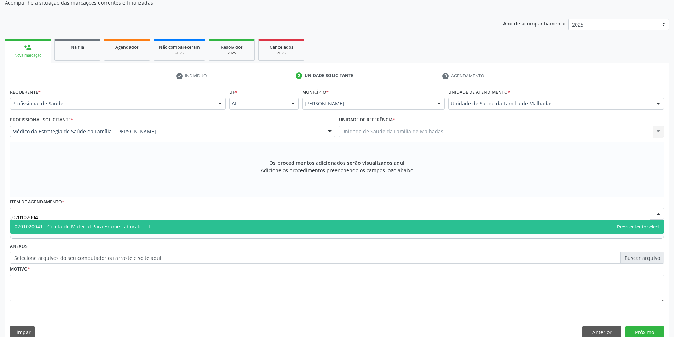
type input "0201020041"
click at [84, 227] on span "0201020041 - Coleta de Material Para Exame Laboratorial" at bounding box center [83, 226] width 136 height 7
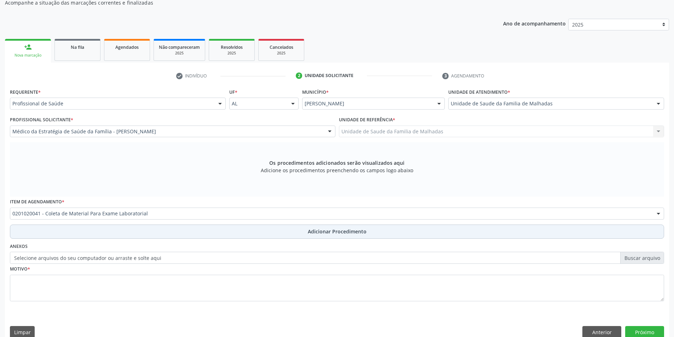
click at [318, 231] on span "Adicionar Procedimento" at bounding box center [337, 231] width 59 height 7
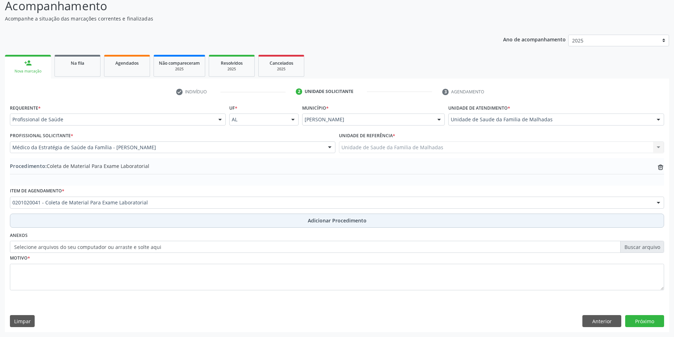
click at [320, 220] on span "Adicionar Procedimento" at bounding box center [337, 220] width 59 height 7
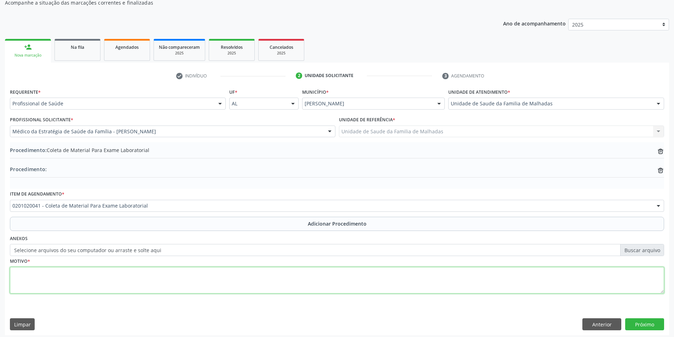
click at [77, 287] on textarea at bounding box center [337, 280] width 654 height 27
type textarea "RISCO CARDIOVASCULA"
click at [650, 326] on button "Próximo" at bounding box center [644, 324] width 39 height 12
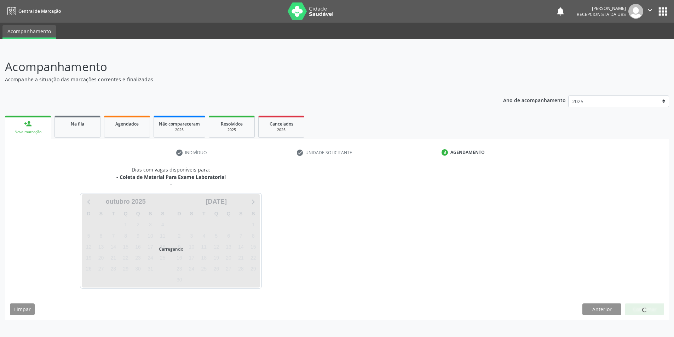
scroll to position [0, 0]
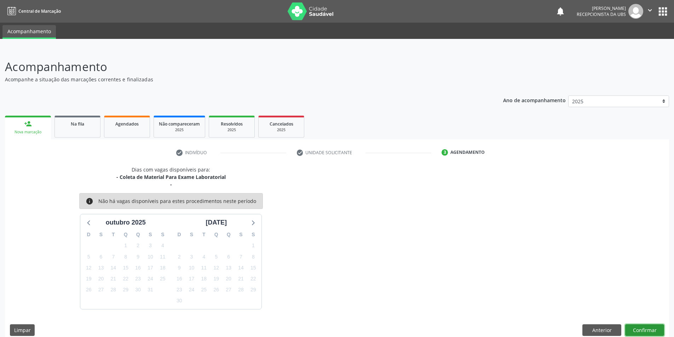
click at [652, 329] on button "Confirmar" at bounding box center [644, 330] width 39 height 12
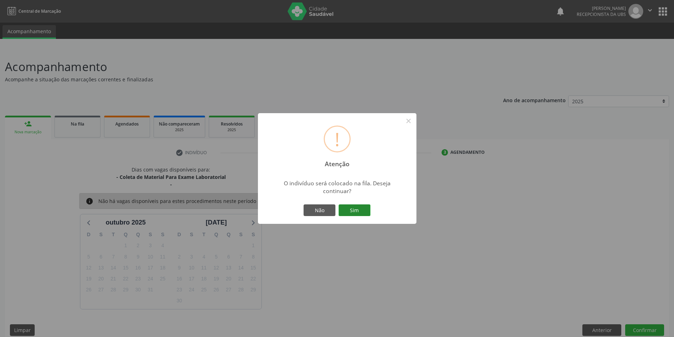
click at [357, 209] on button "Sim" at bounding box center [355, 211] width 32 height 12
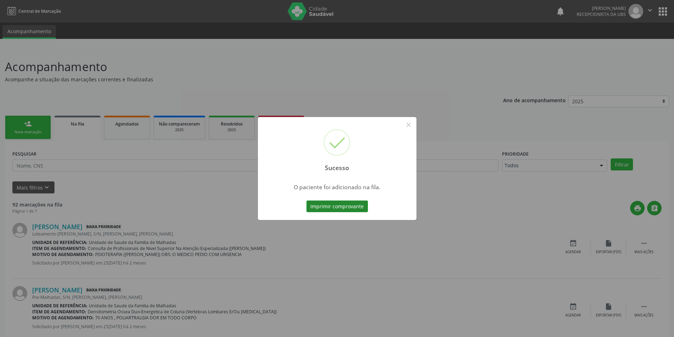
click at [360, 206] on button "Imprimir comprovante" at bounding box center [337, 207] width 62 height 12
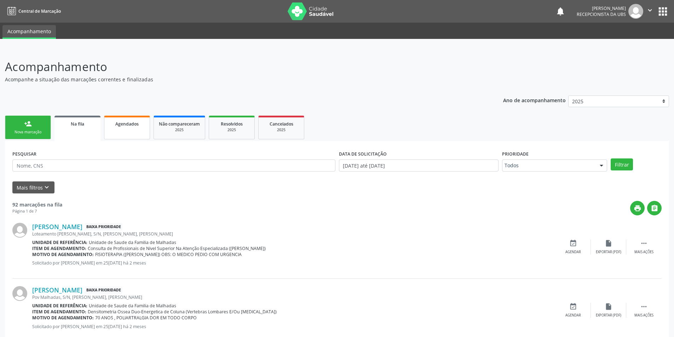
click at [125, 125] on span "Agendados" at bounding box center [126, 124] width 23 height 6
